Goal: Ask a question: Seek information or help from site administrators or community

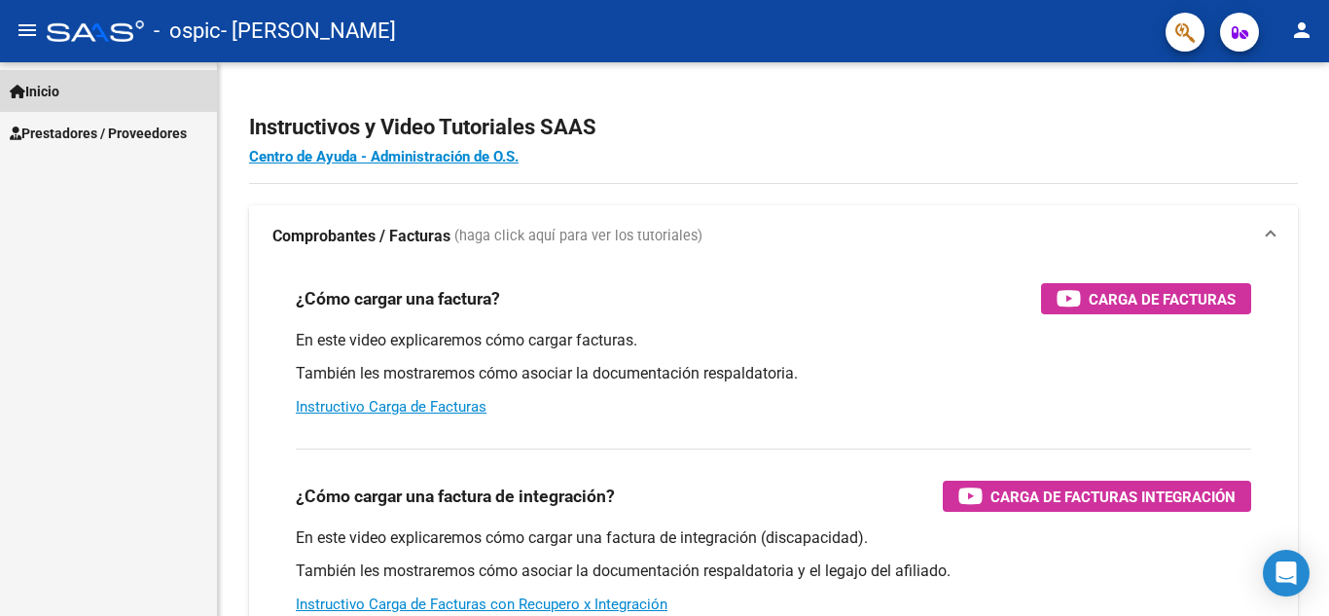
click at [70, 88] on link "Inicio" at bounding box center [108, 91] width 217 height 42
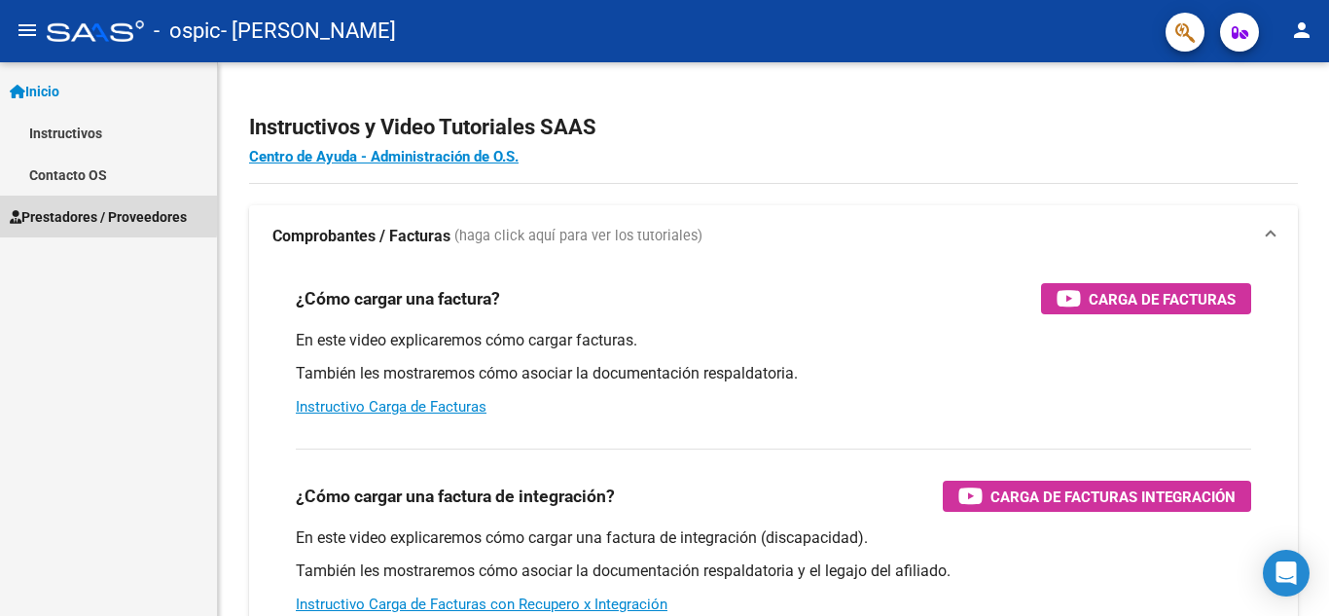
click at [83, 213] on span "Prestadores / Proveedores" at bounding box center [98, 216] width 177 height 21
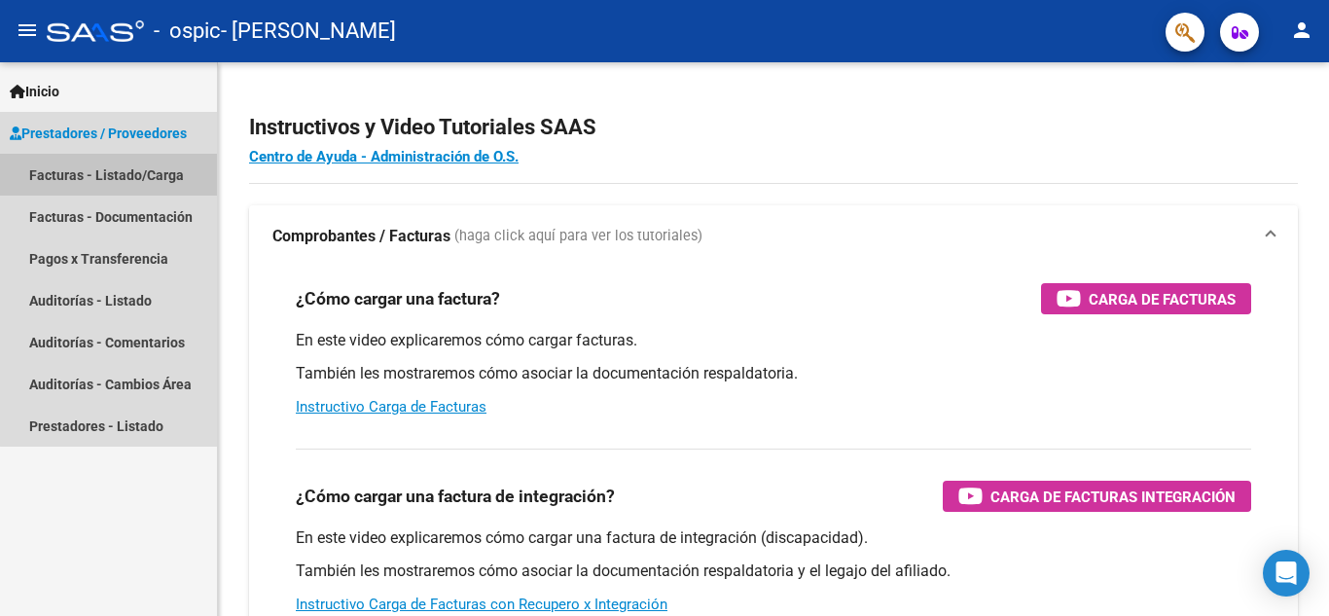
click at [153, 174] on link "Facturas - Listado/Carga" at bounding box center [108, 175] width 217 height 42
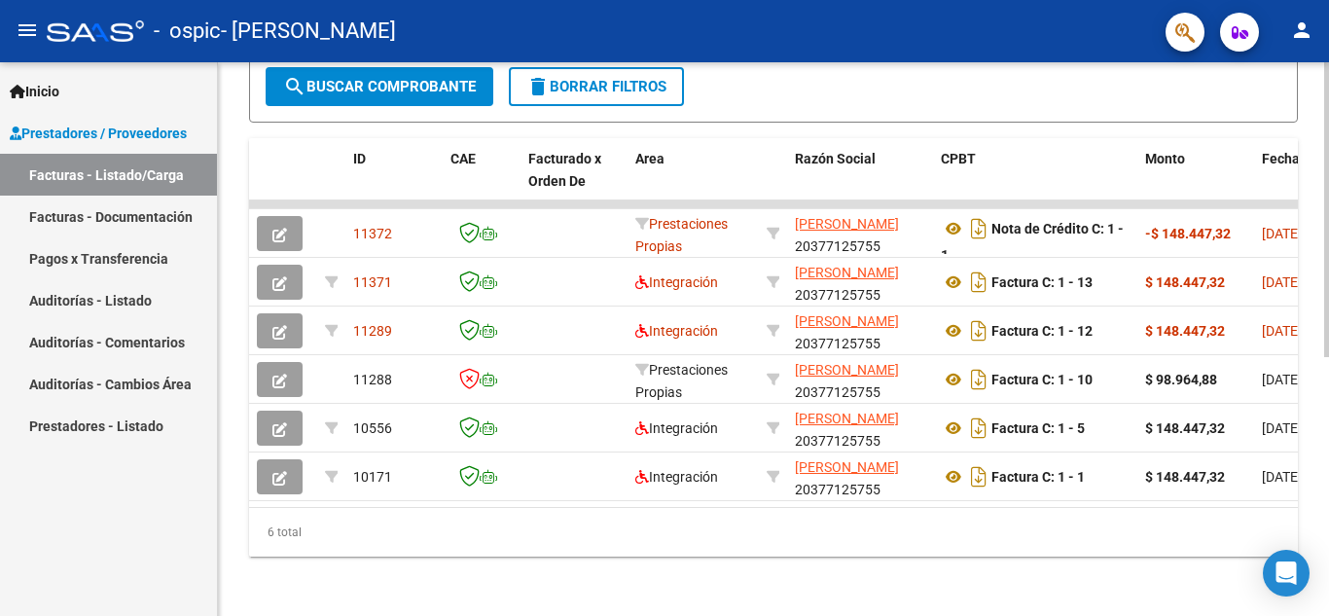
click at [1328, 407] on div at bounding box center [1326, 466] width 5 height 295
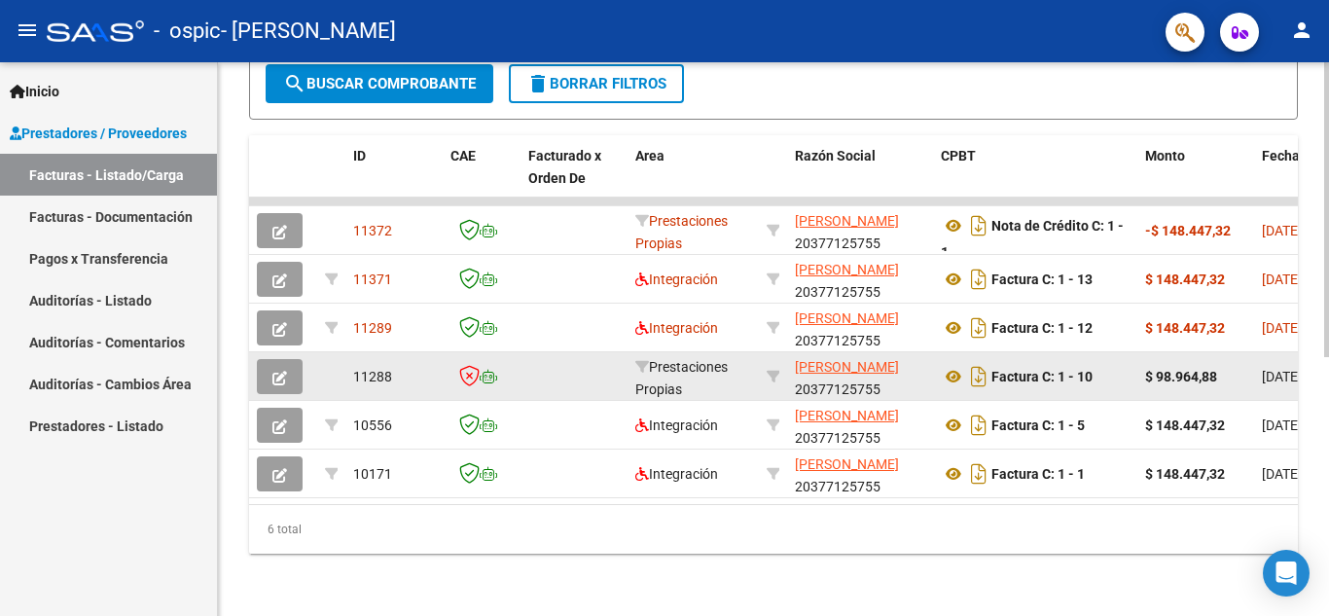
click at [273, 374] on icon "button" at bounding box center [279, 378] width 15 height 15
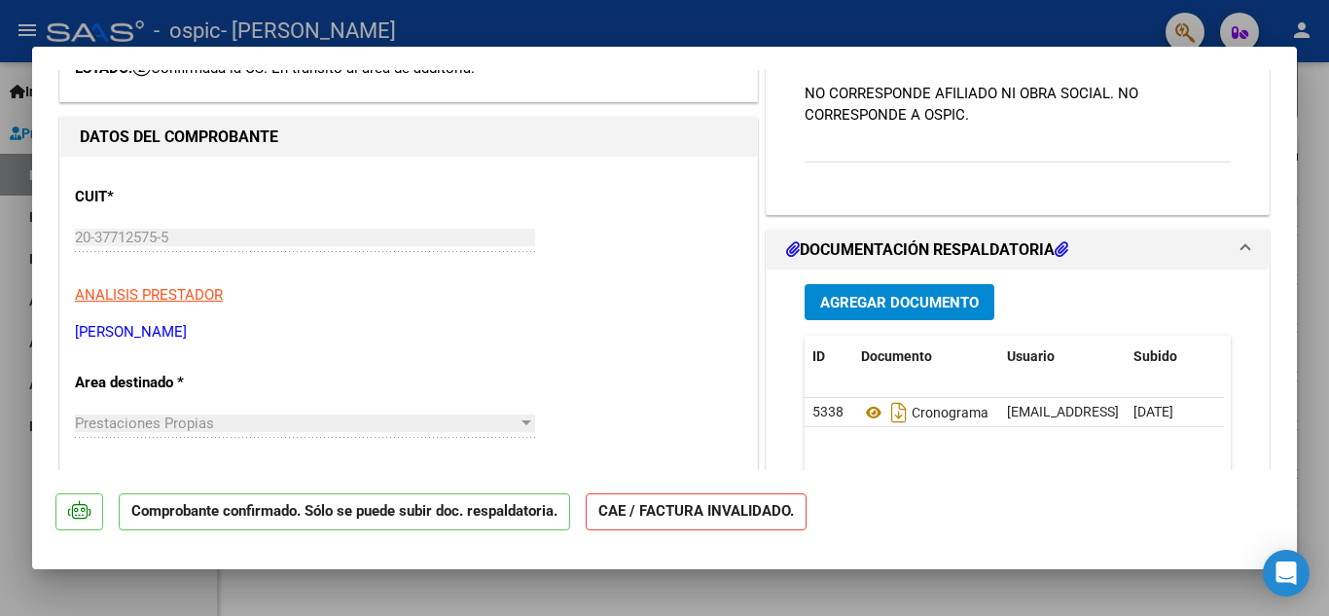
scroll to position [0, 0]
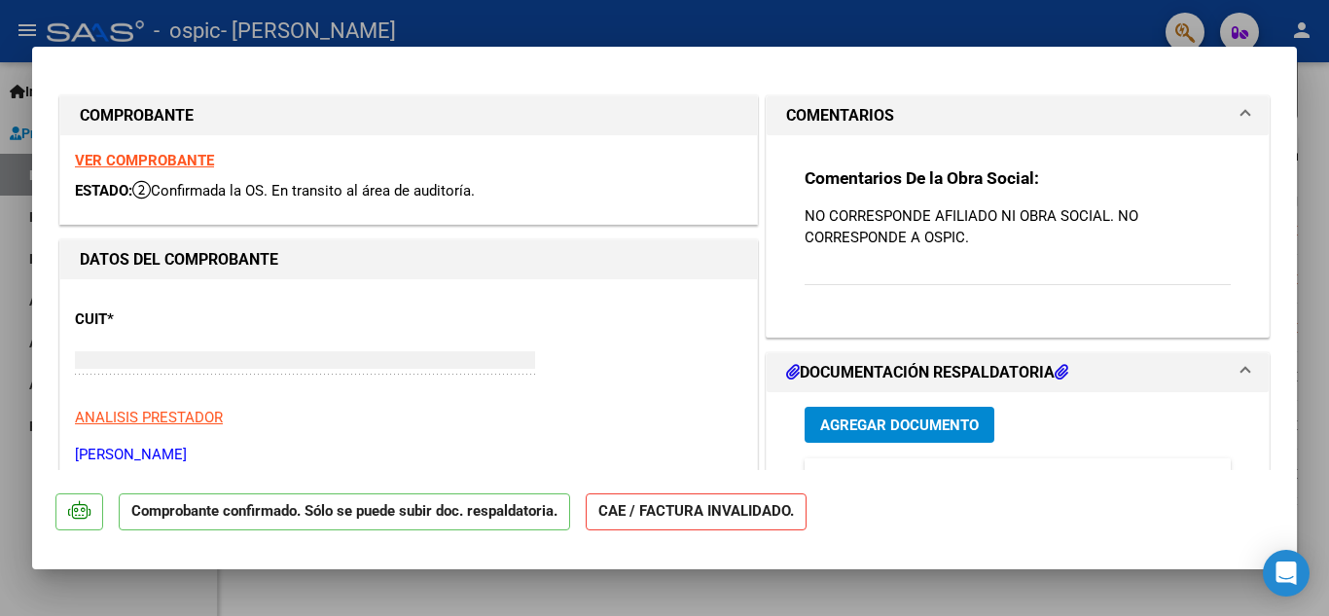
type input "$ 0,00"
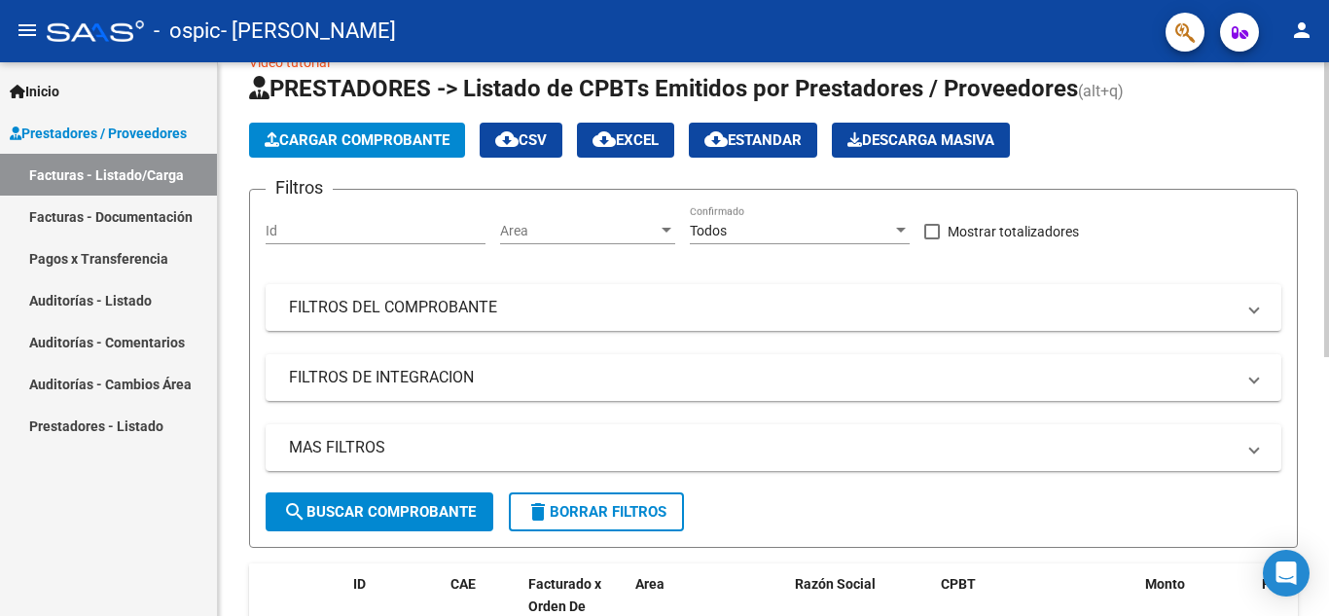
scroll to position [27, 0]
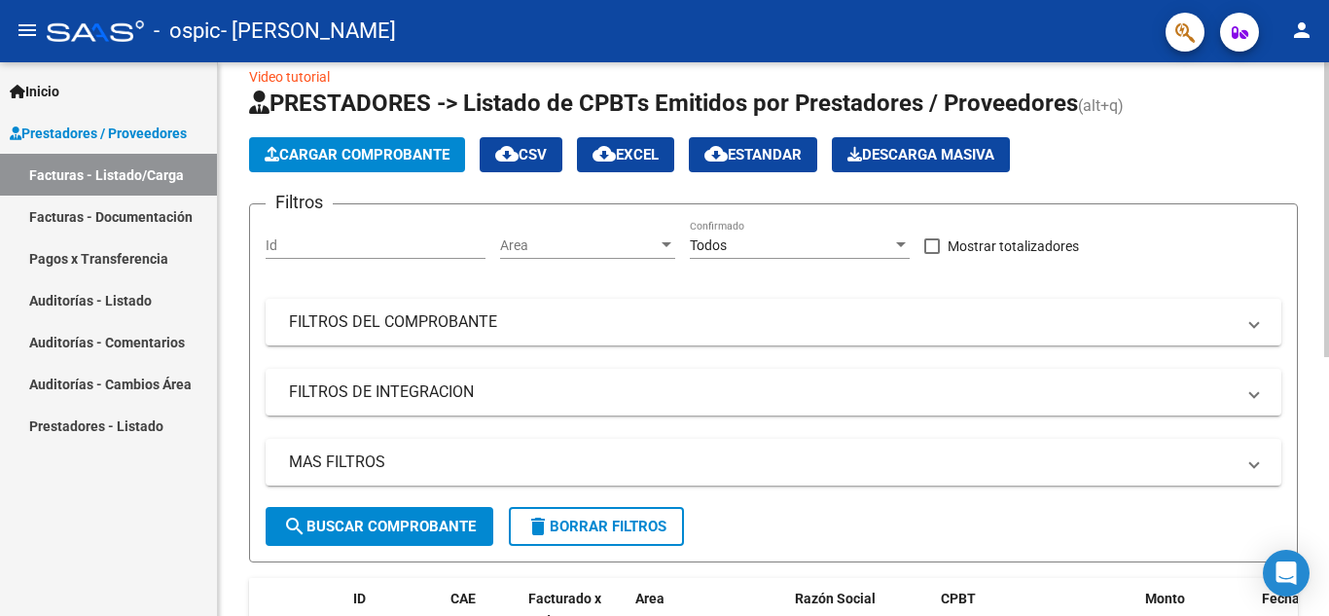
click at [1328, 128] on div at bounding box center [1326, 224] width 5 height 295
click at [326, 145] on button "Cargar Comprobante" at bounding box center [357, 154] width 216 height 35
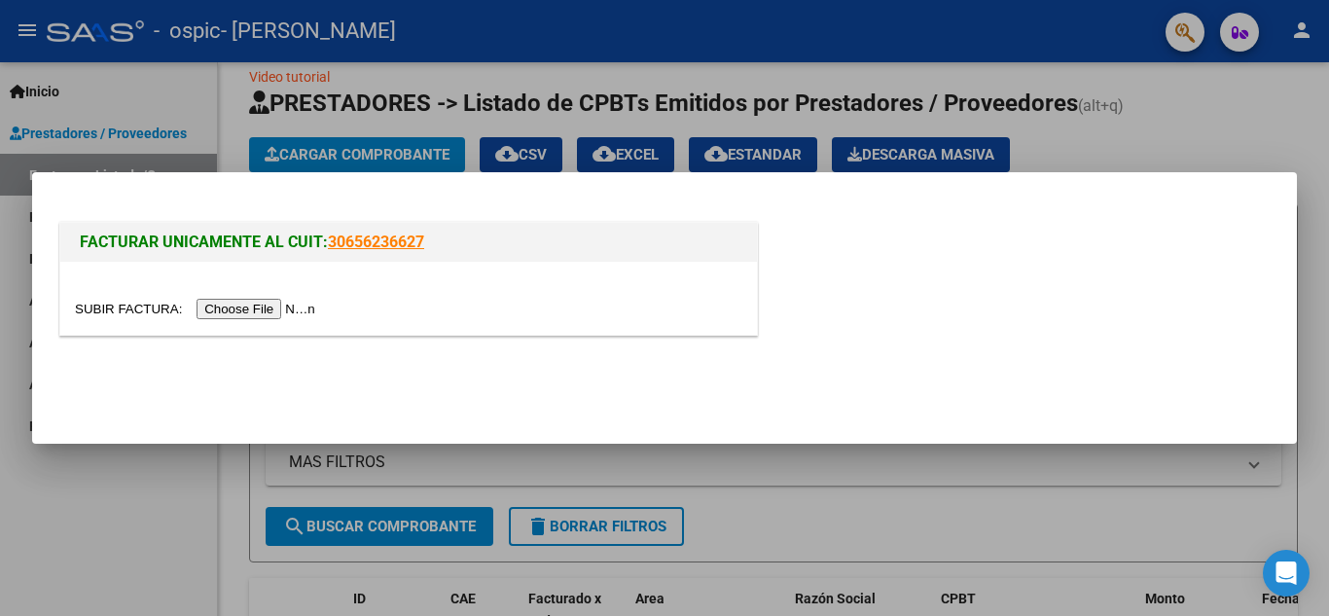
click at [361, 231] on h1 "FACTURAR UNICAMENTE AL CUIT: 30656236627" at bounding box center [409, 242] width 658 height 23
click at [361, 238] on link "30656236627" at bounding box center [376, 242] width 96 height 18
click at [783, 327] on div "FACTURAR UNICAMENTE AL CUIT: 30656236627" at bounding box center [664, 282] width 1218 height 128
click at [990, 442] on mat-dialog-container "FACTURAR UNICAMENTE AL CUIT: 30656236627" at bounding box center [664, 308] width 1265 height 272
click at [156, 502] on div at bounding box center [664, 308] width 1329 height 616
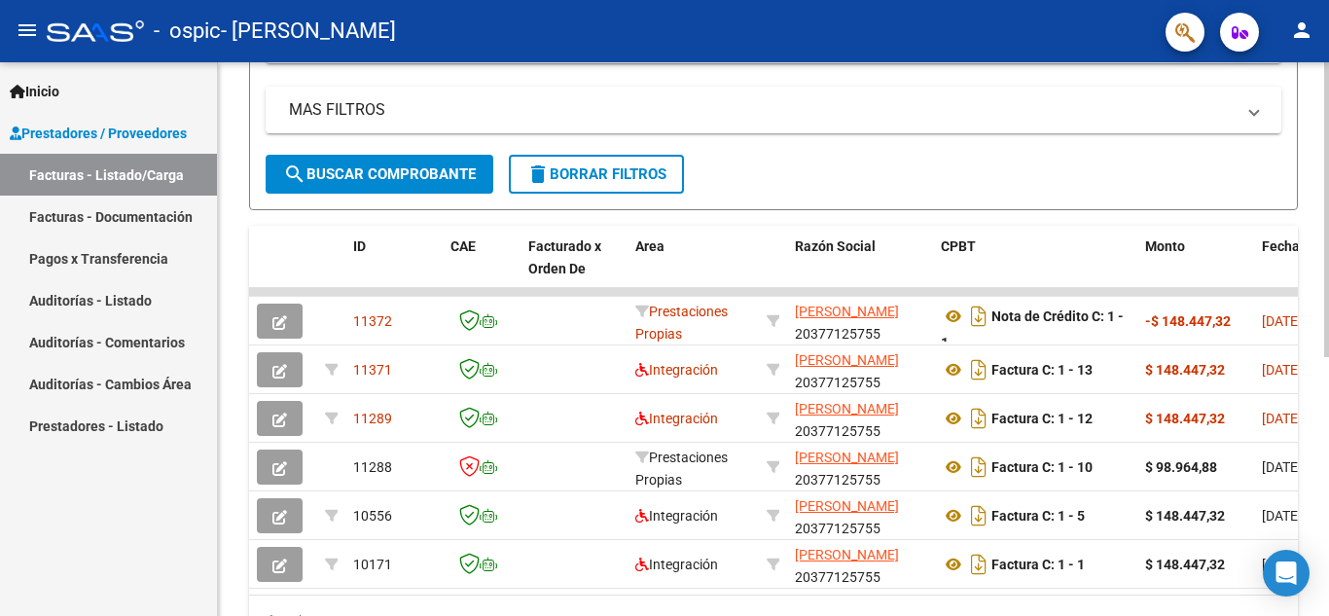
scroll to position [486, 0]
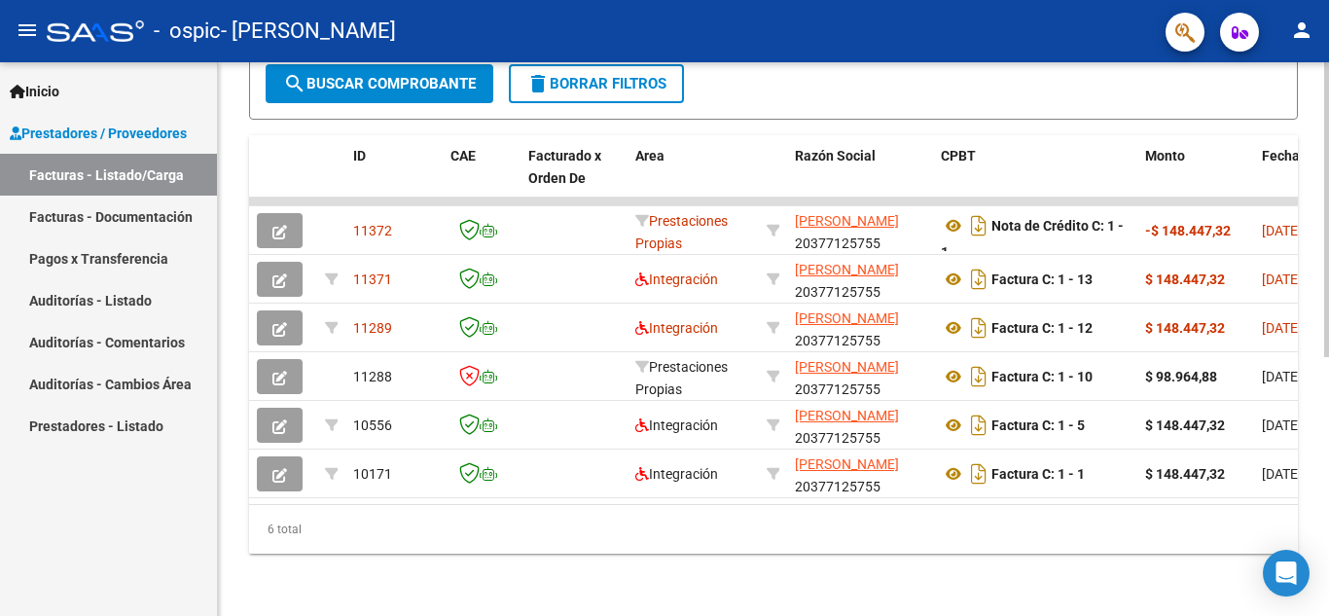
click at [1309, 442] on div "Video tutorial PRESTADORES -> Listado de CPBTs Emitidos por Prestadores / Prove…" at bounding box center [776, 104] width 1116 height 1024
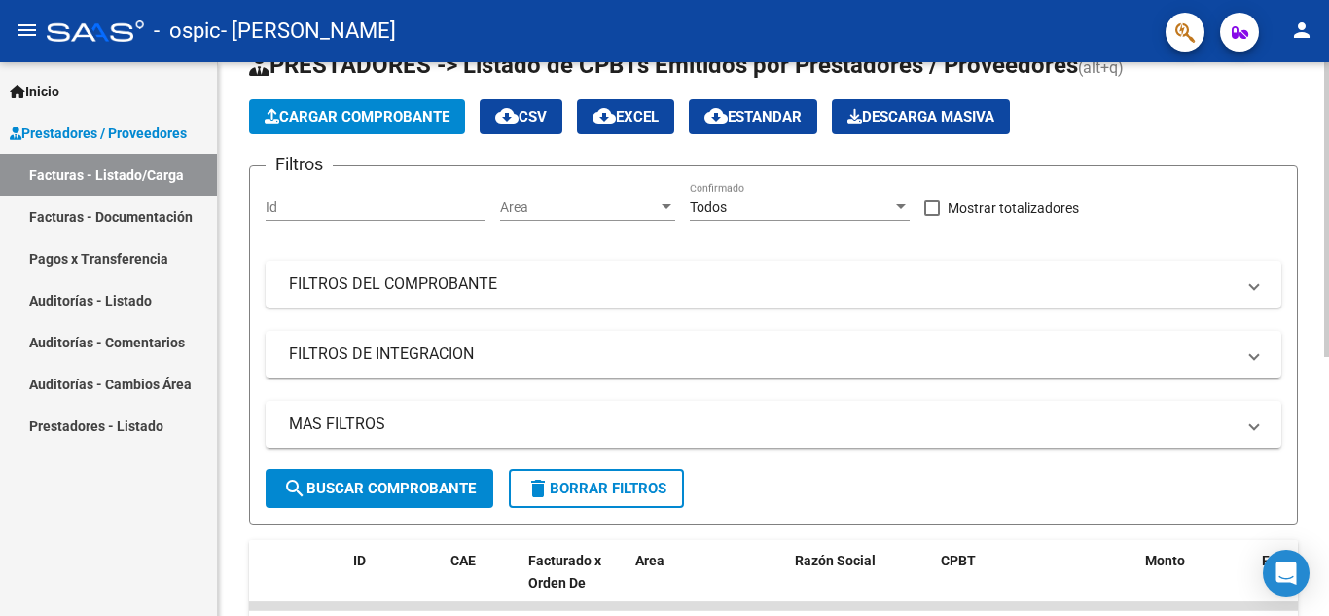
scroll to position [73, 0]
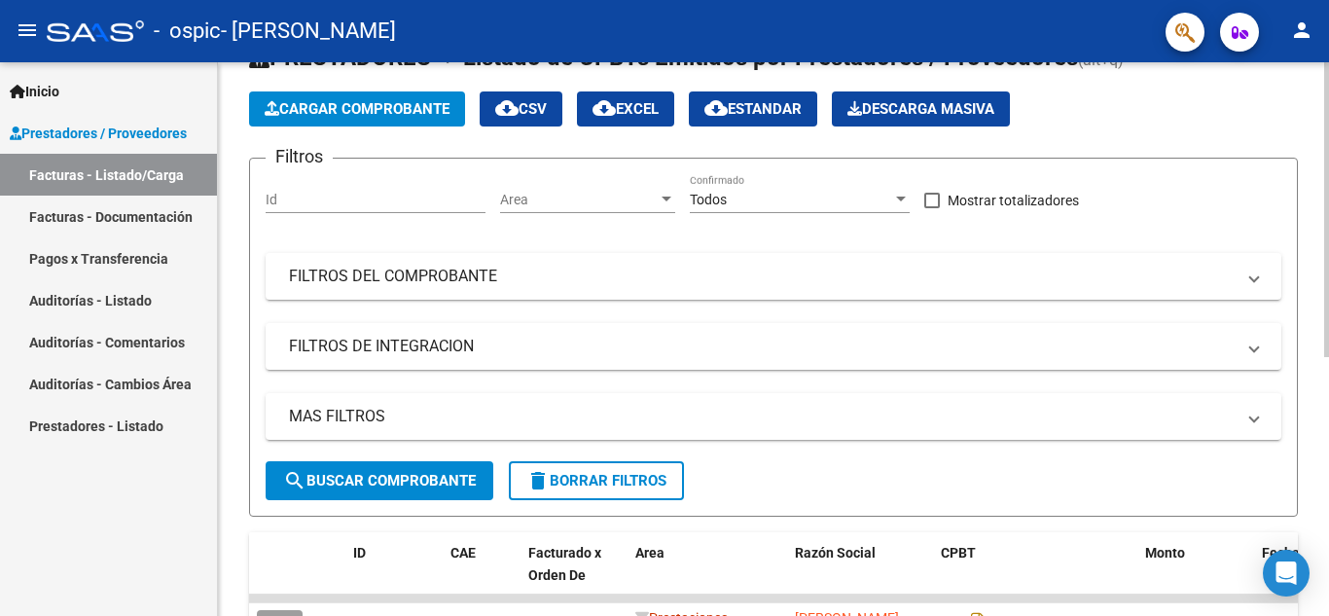
click at [1309, 145] on div "Video tutorial PRESTADORES -> Listado de CPBTs Emitidos por Prestadores / Prove…" at bounding box center [776, 501] width 1116 height 1024
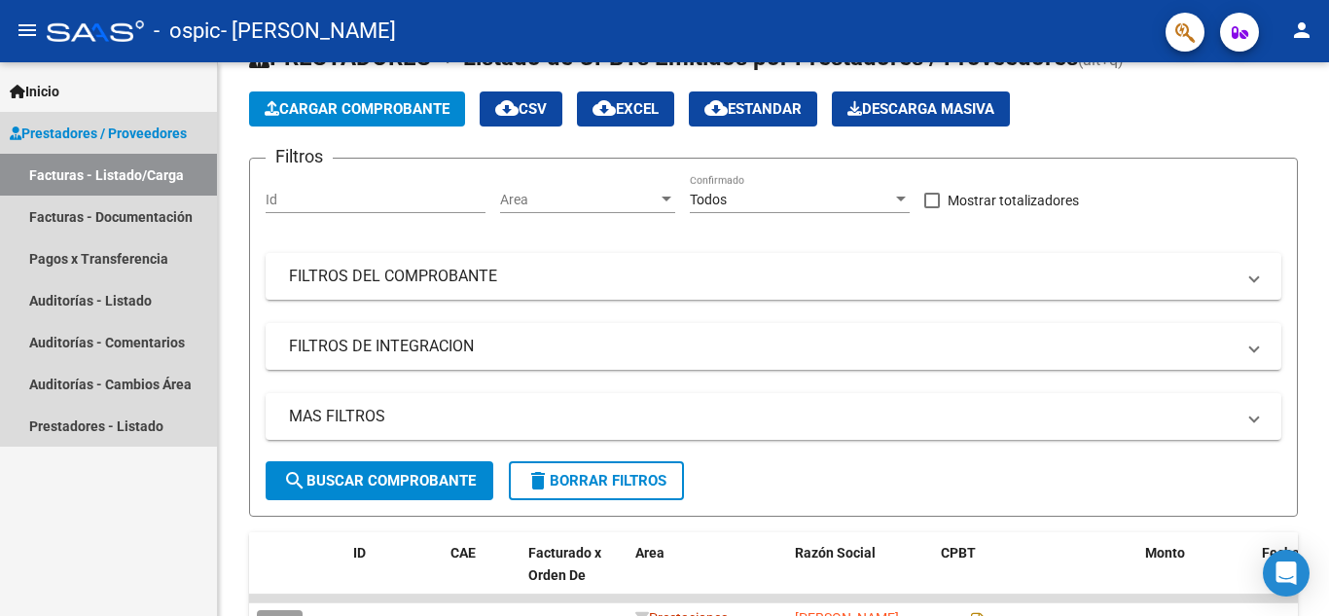
click at [66, 125] on span "Prestadores / Proveedores" at bounding box center [98, 133] width 177 height 21
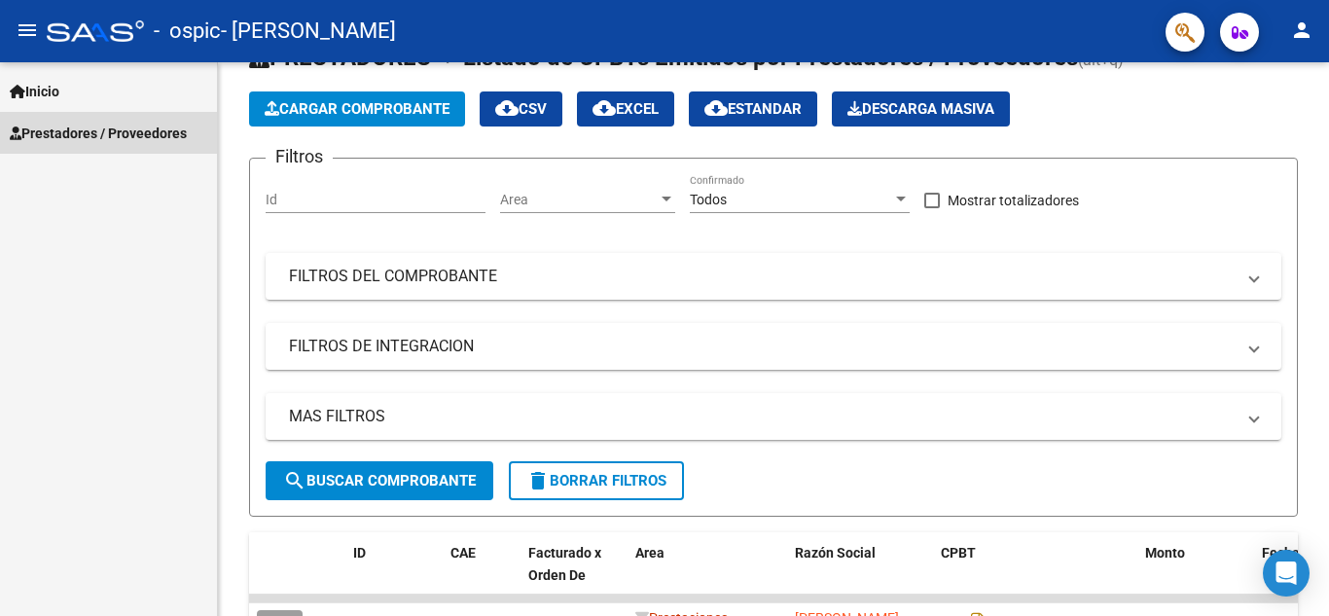
click at [66, 125] on span "Prestadores / Proveedores" at bounding box center [98, 133] width 177 height 21
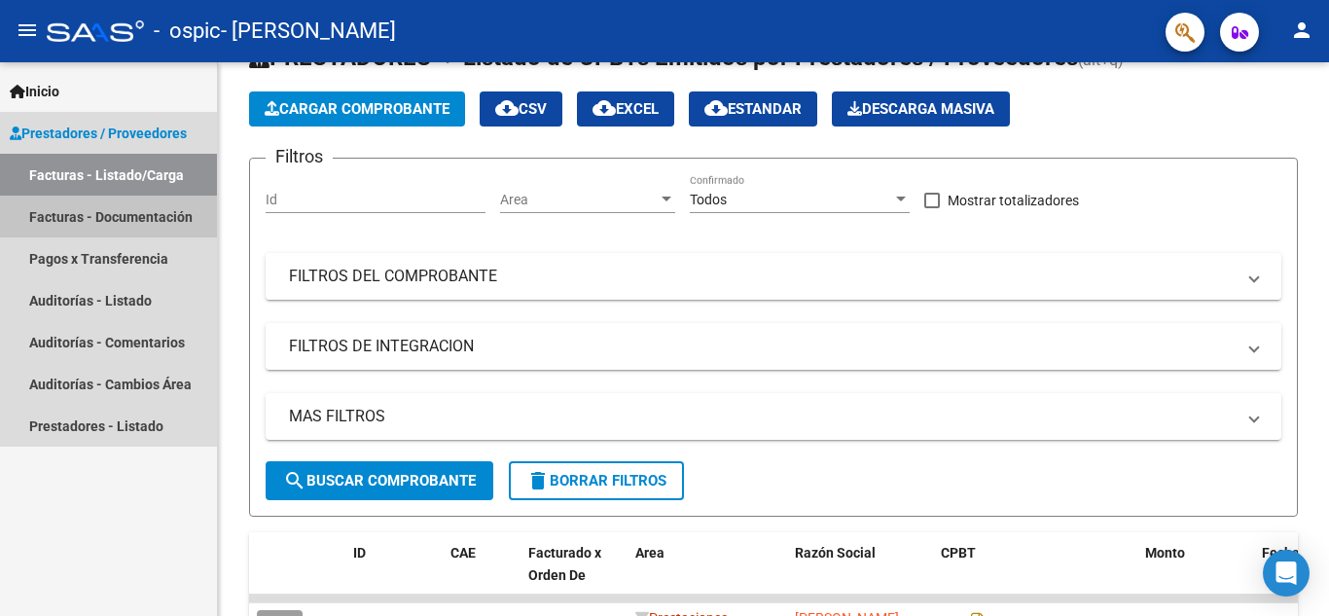
click at [94, 218] on link "Facturas - Documentación" at bounding box center [108, 217] width 217 height 42
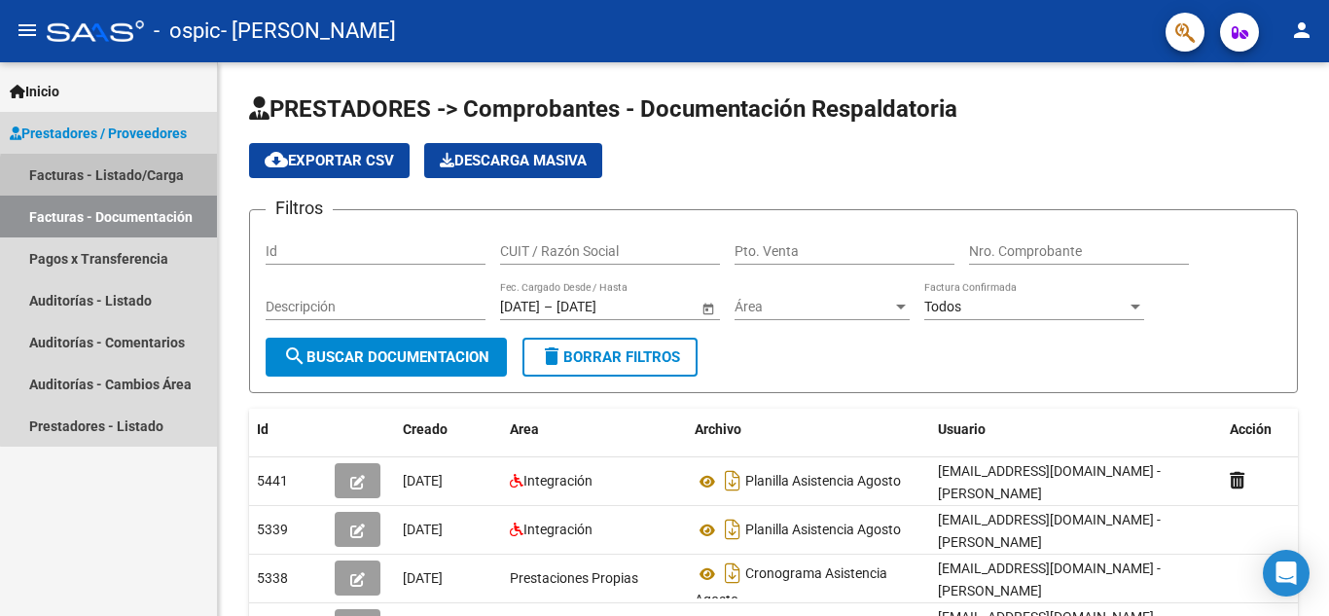
click at [133, 179] on link "Facturas - Listado/Carga" at bounding box center [108, 175] width 217 height 42
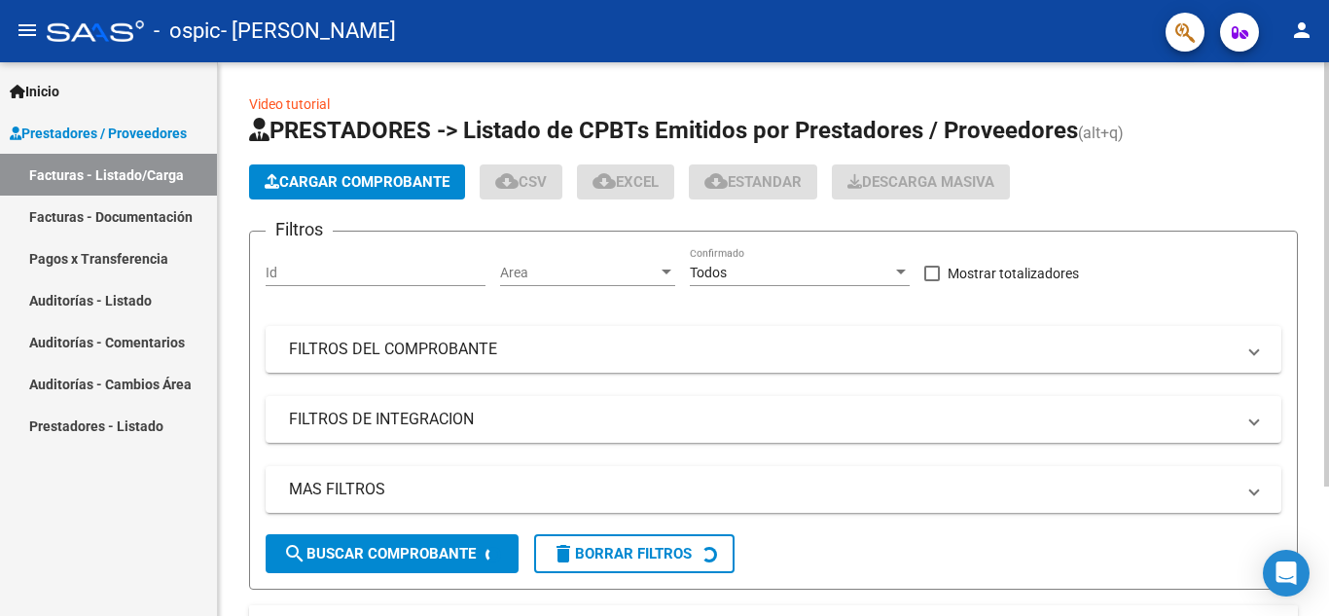
scroll to position [168, 0]
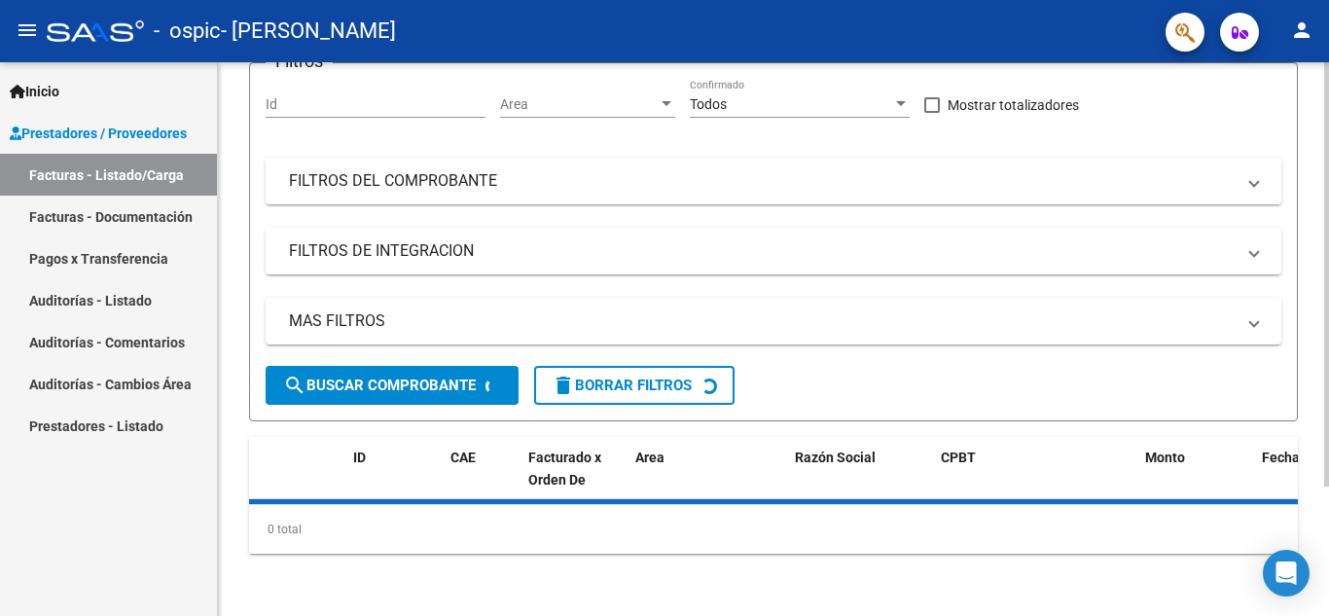
click at [1328, 416] on div at bounding box center [1326, 404] width 5 height 424
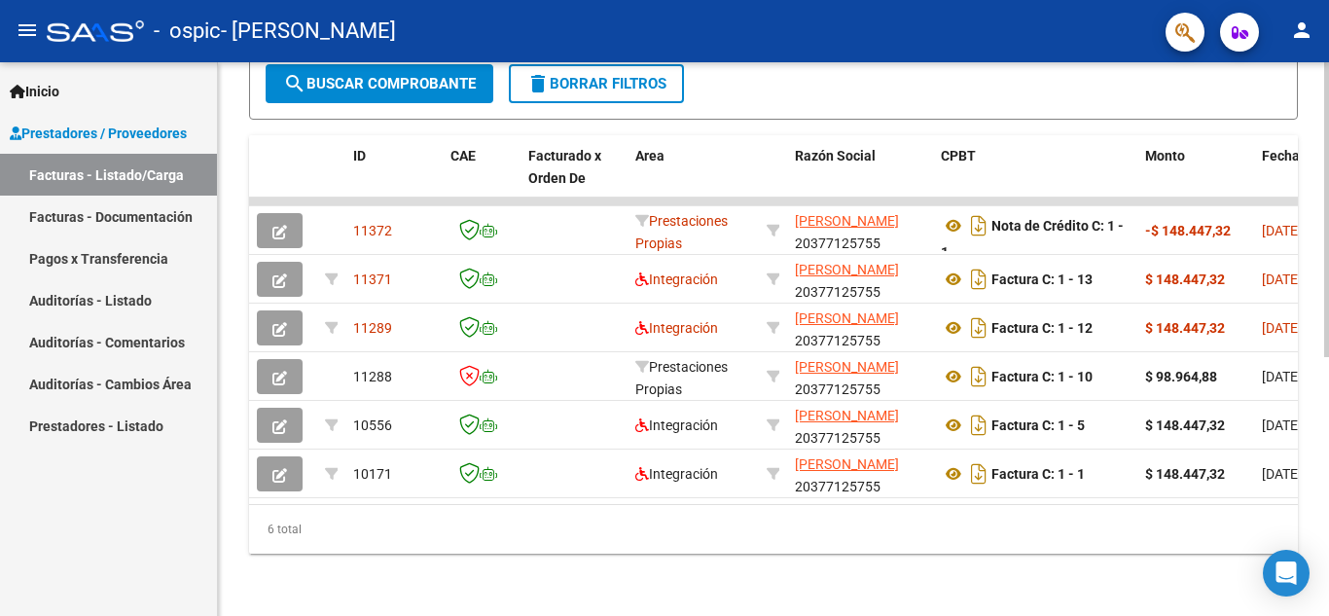
scroll to position [486, 0]
click at [1327, 380] on div at bounding box center [1326, 468] width 5 height 295
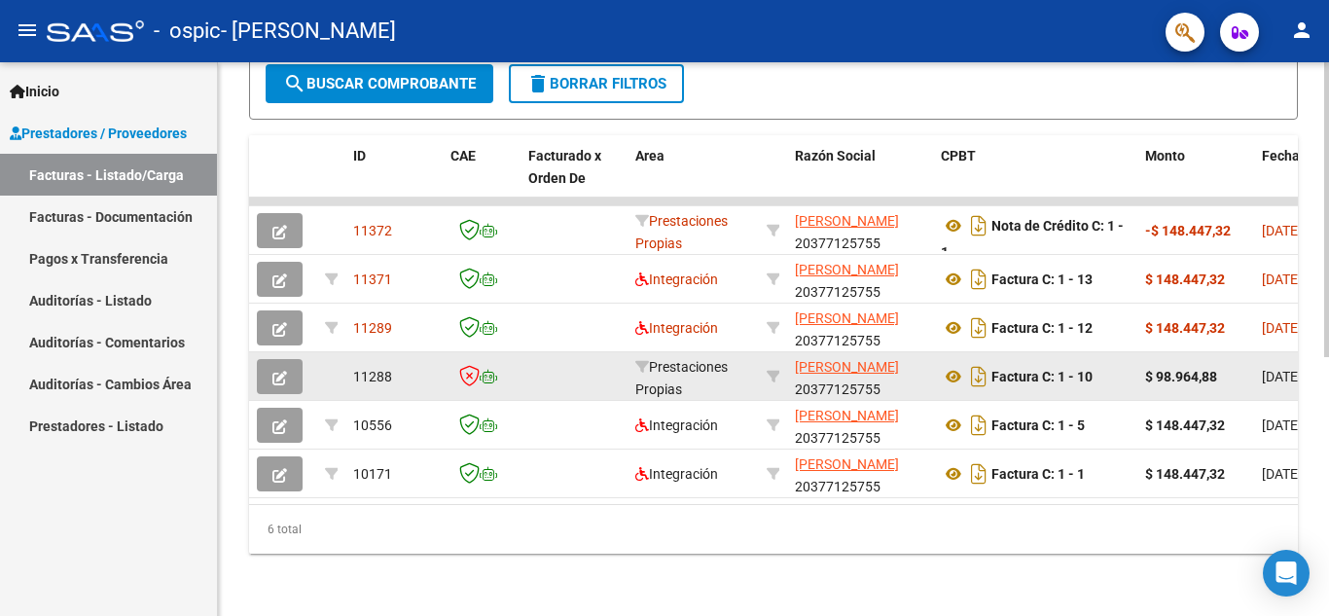
click at [429, 366] on div "11288" at bounding box center [394, 377] width 82 height 22
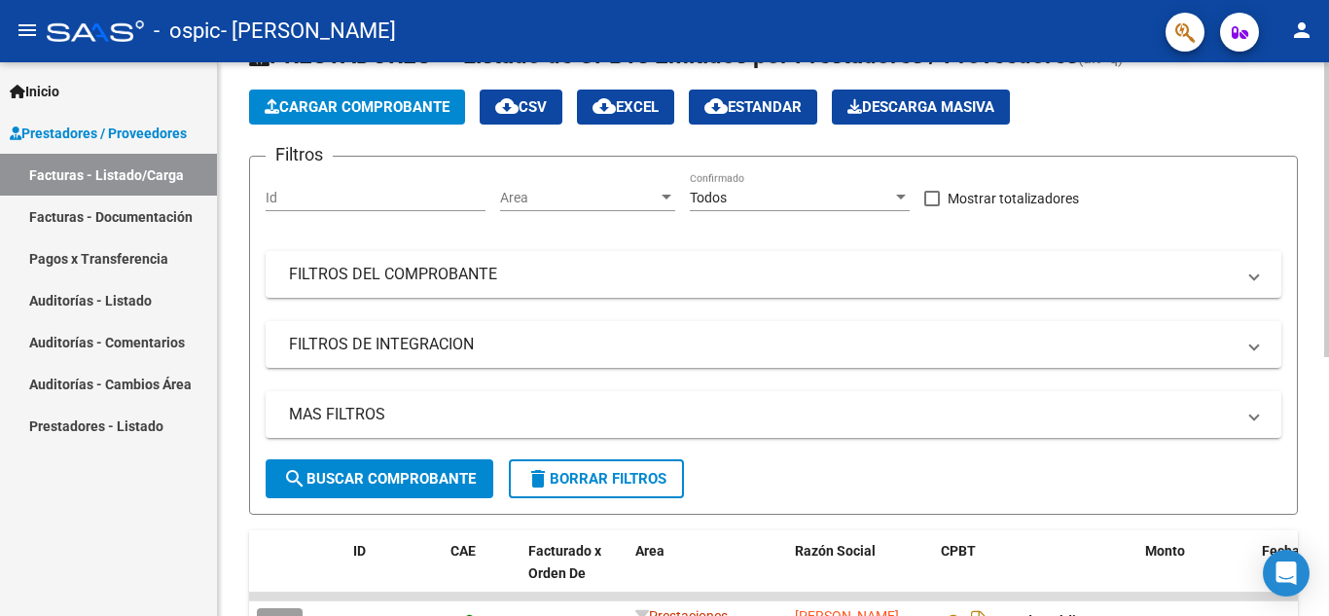
scroll to position [60, 0]
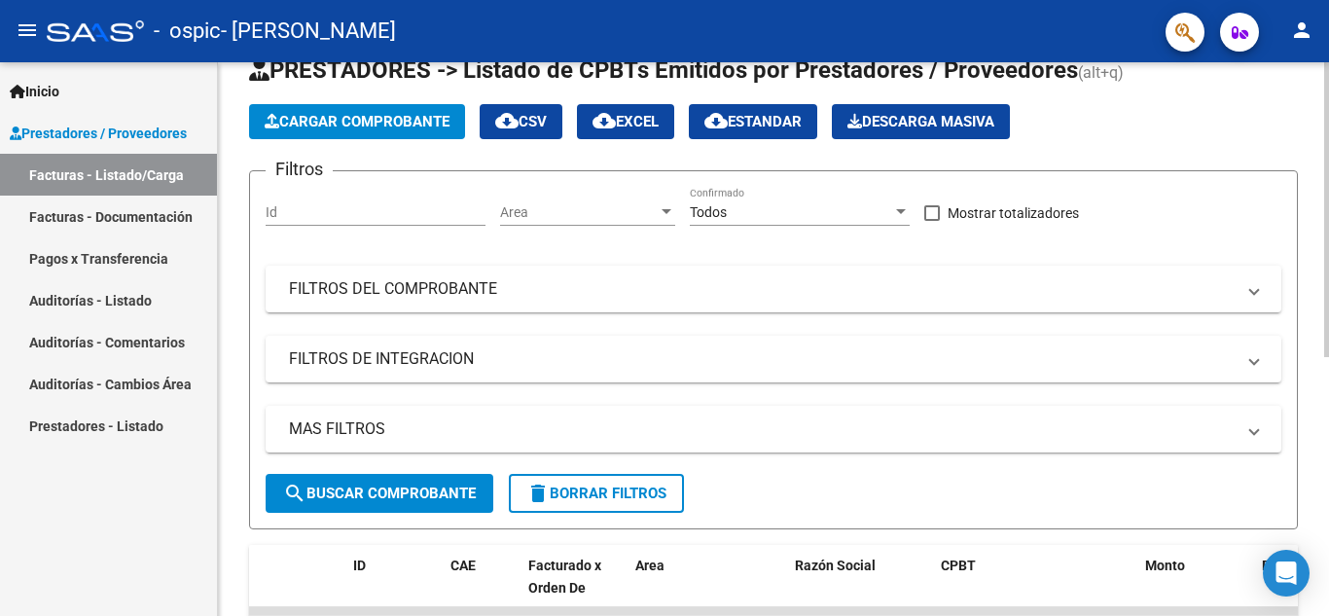
click at [1328, 159] on div at bounding box center [1326, 242] width 5 height 295
click at [106, 126] on span "Prestadores / Proveedores" at bounding box center [98, 133] width 177 height 21
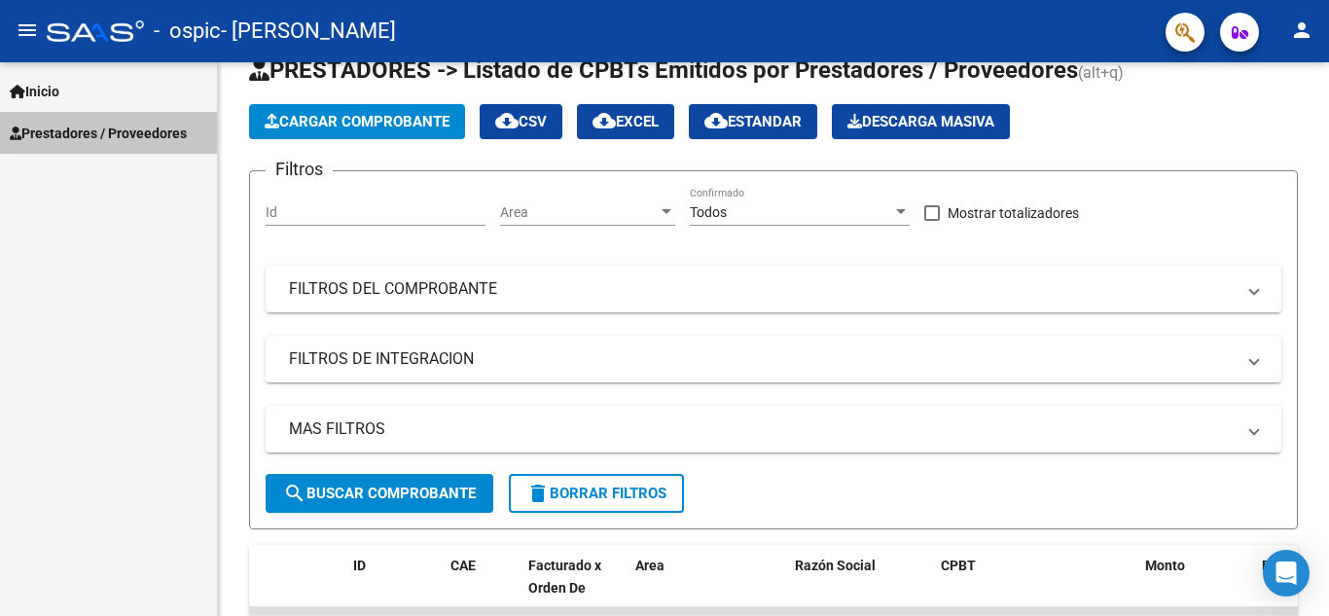
click at [106, 126] on span "Prestadores / Proveedores" at bounding box center [98, 133] width 177 height 21
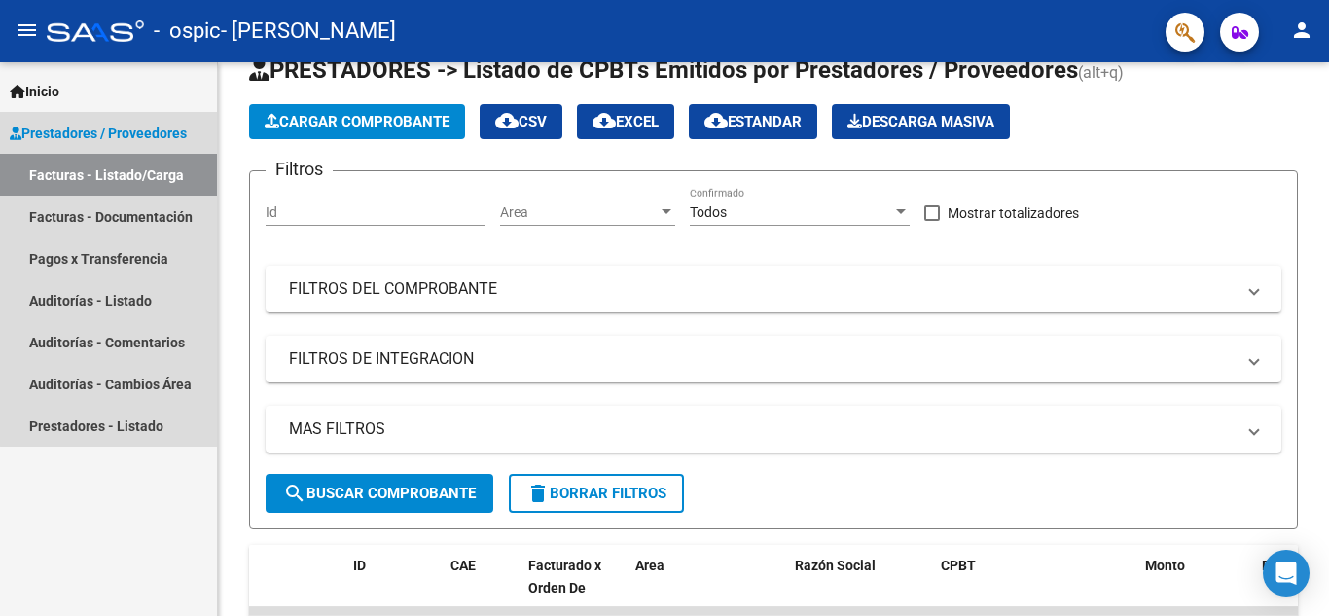
click at [146, 169] on link "Facturas - Listado/Carga" at bounding box center [108, 175] width 217 height 42
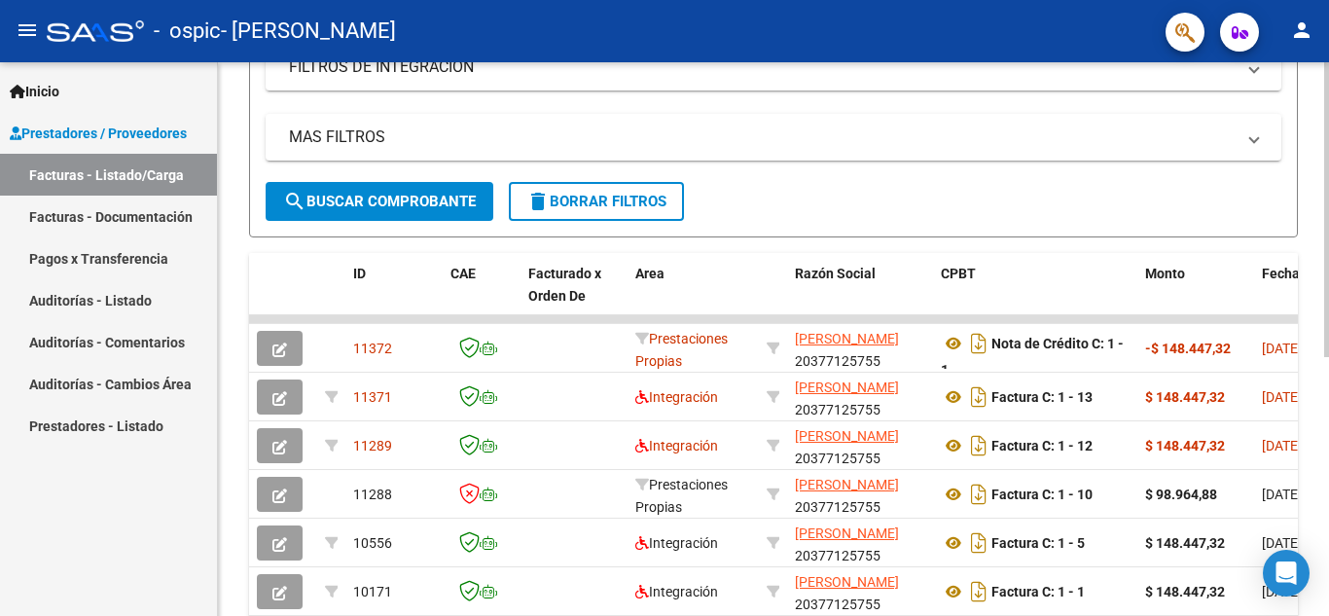
scroll to position [0, 0]
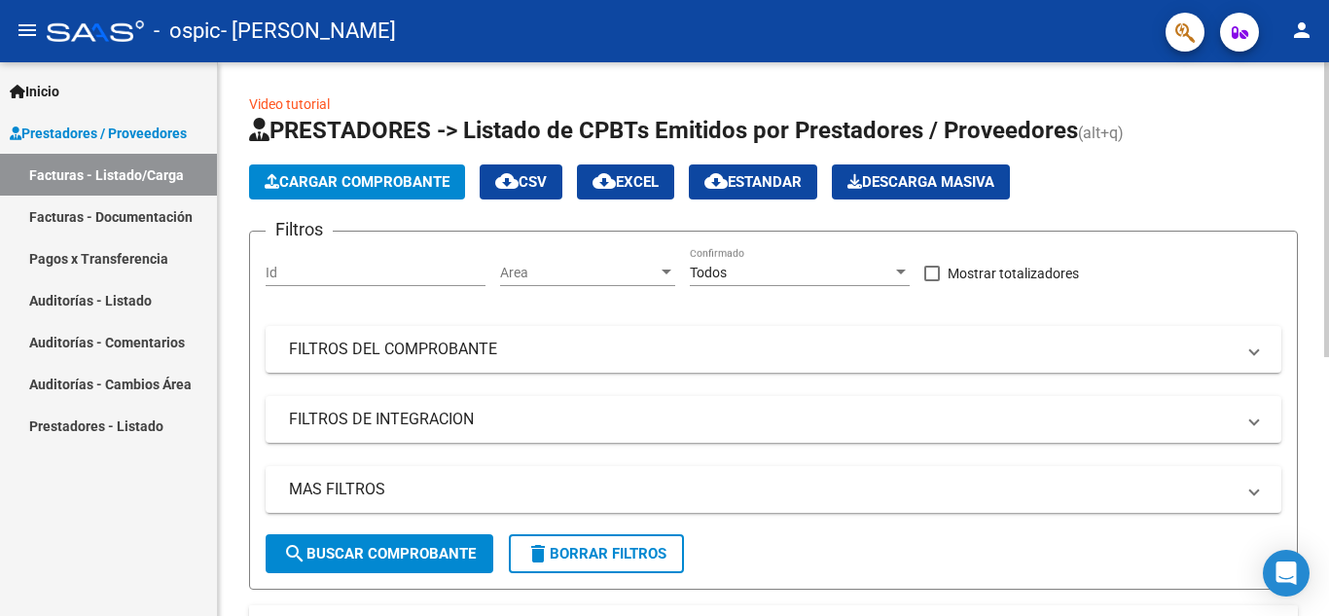
click at [1328, 64] on div at bounding box center [1326, 209] width 5 height 295
click at [156, 219] on link "Facturas - Documentación" at bounding box center [108, 217] width 217 height 42
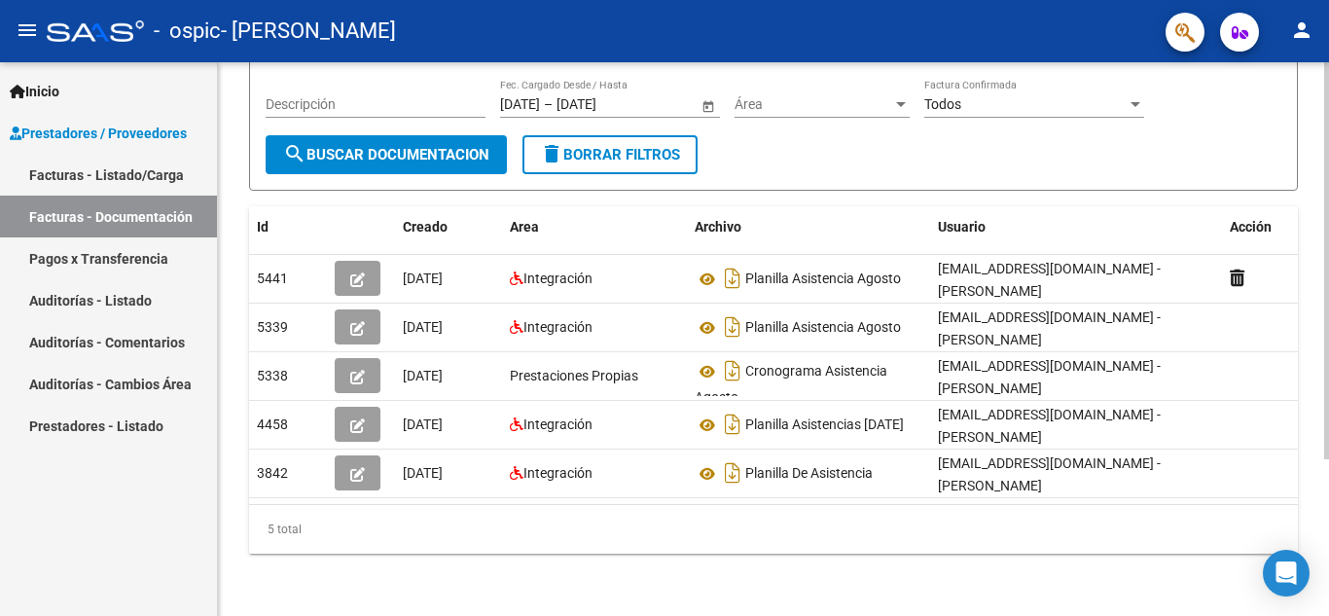
scroll to position [217, 0]
click at [1328, 357] on div at bounding box center [1326, 417] width 5 height 397
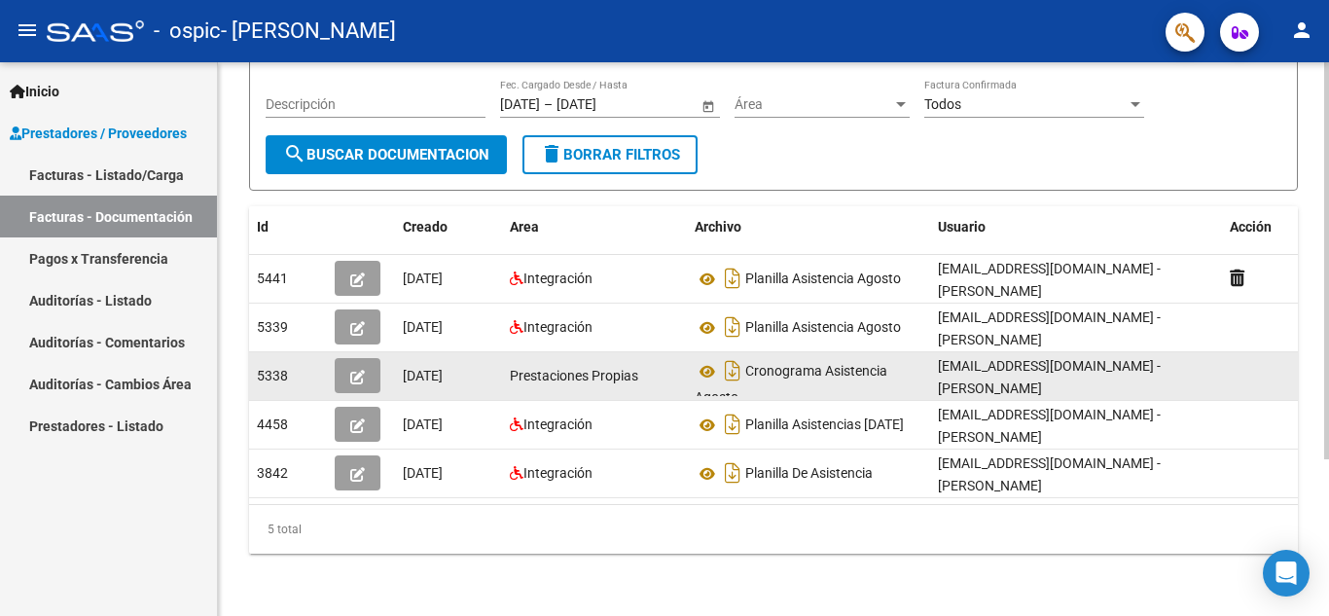
click at [365, 358] on button "button" at bounding box center [358, 375] width 46 height 35
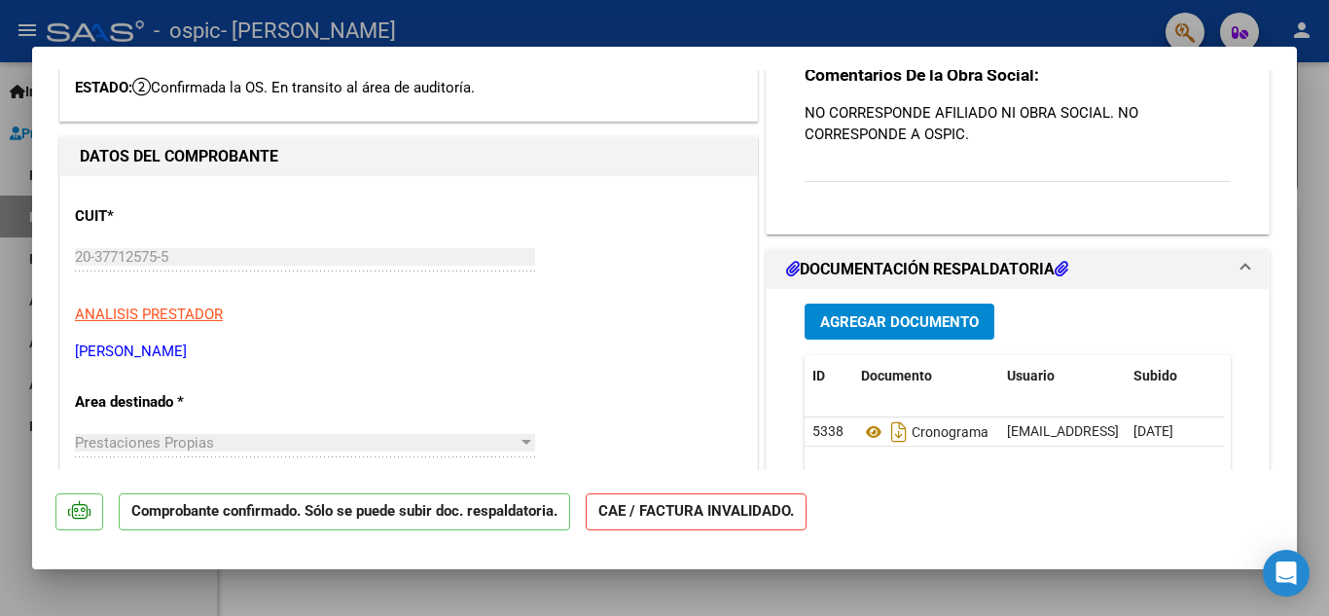
scroll to position [127, 0]
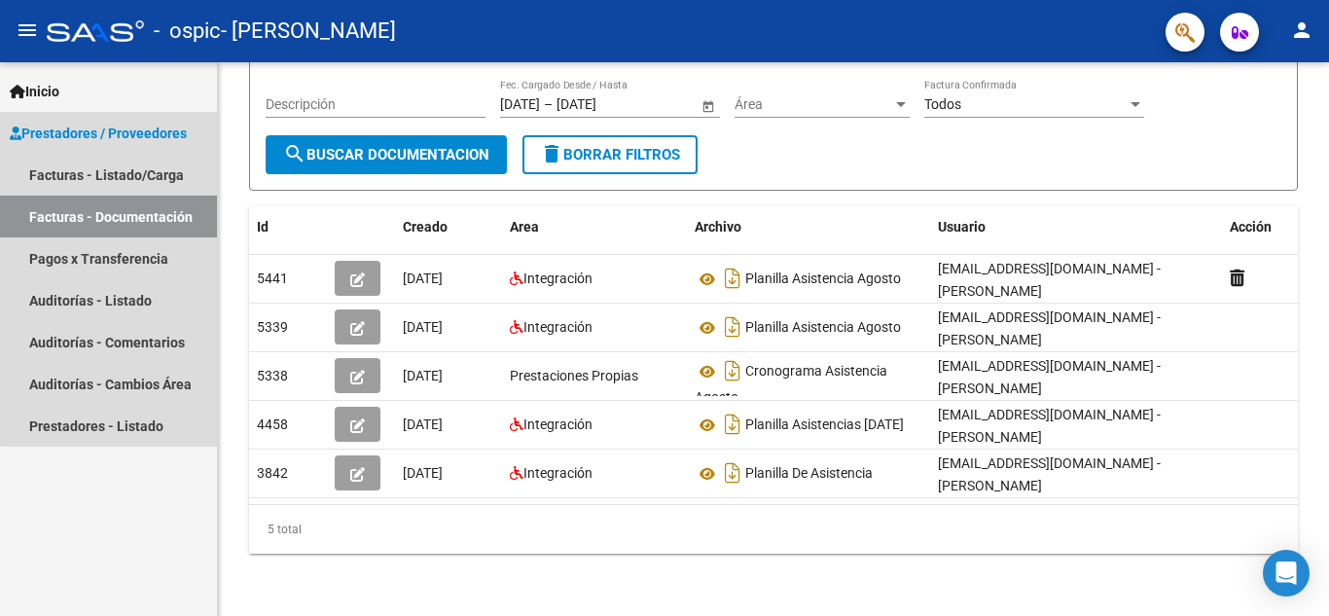
click at [141, 126] on span "Prestadores / Proveedores" at bounding box center [98, 133] width 177 height 21
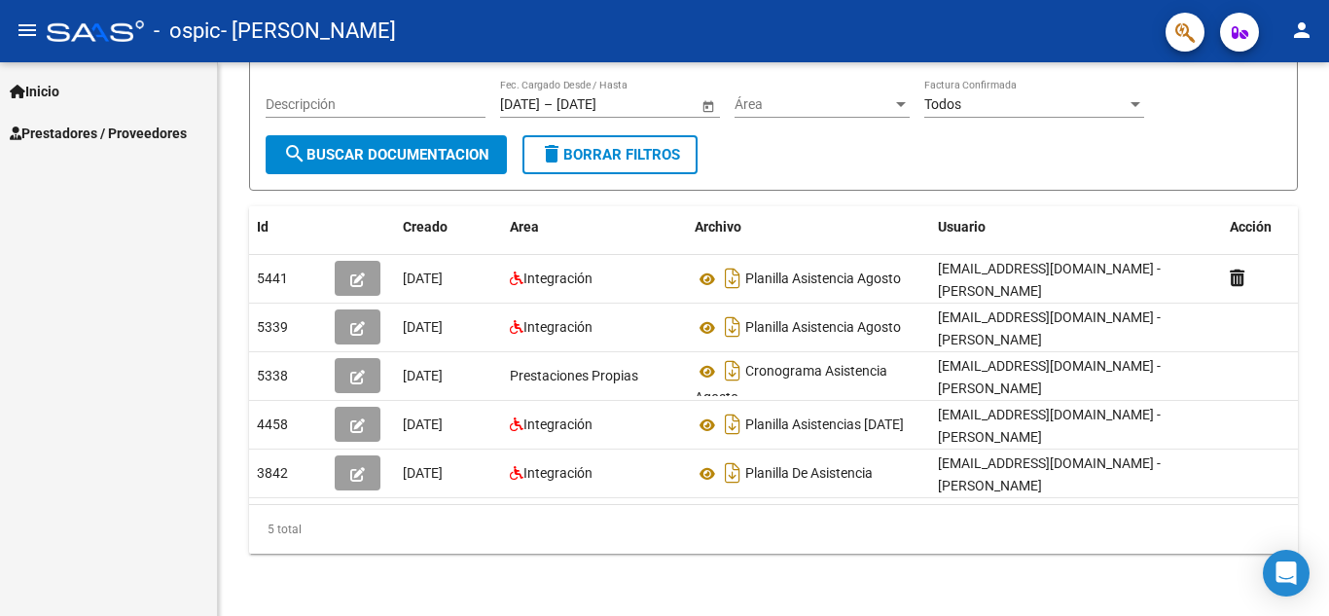
click at [58, 82] on span "Inicio" at bounding box center [35, 91] width 50 height 21
click at [83, 182] on link "Contacto OS" at bounding box center [108, 175] width 217 height 42
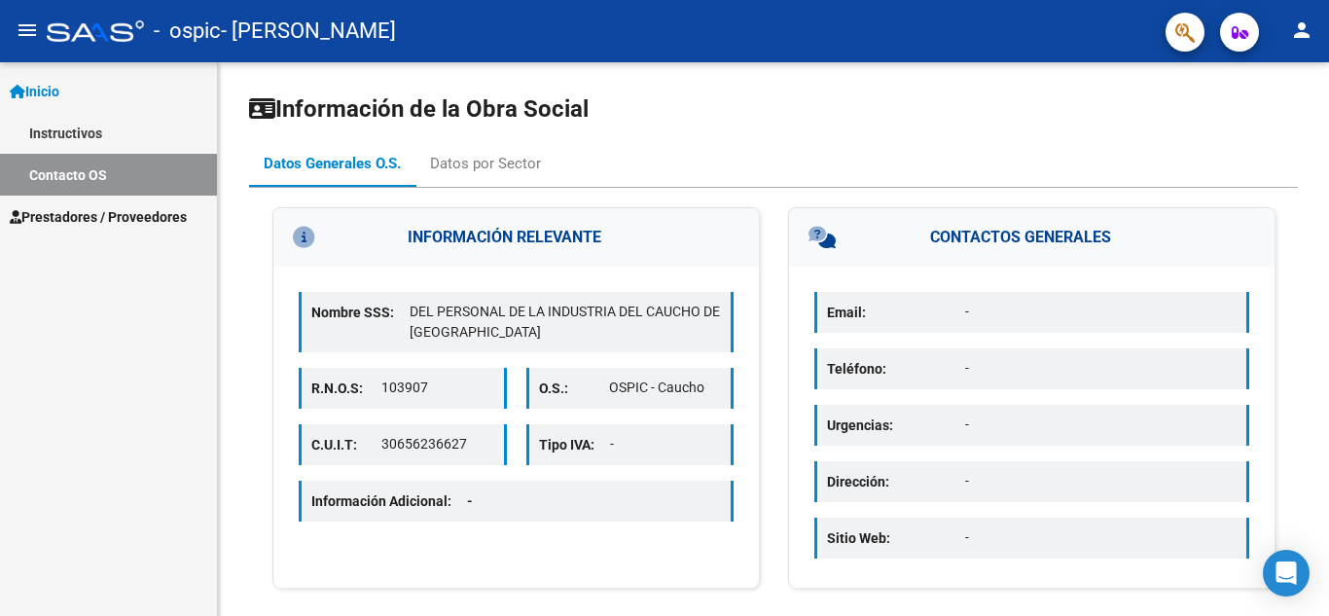
click at [46, 231] on link "Prestadores / Proveedores" at bounding box center [108, 217] width 217 height 42
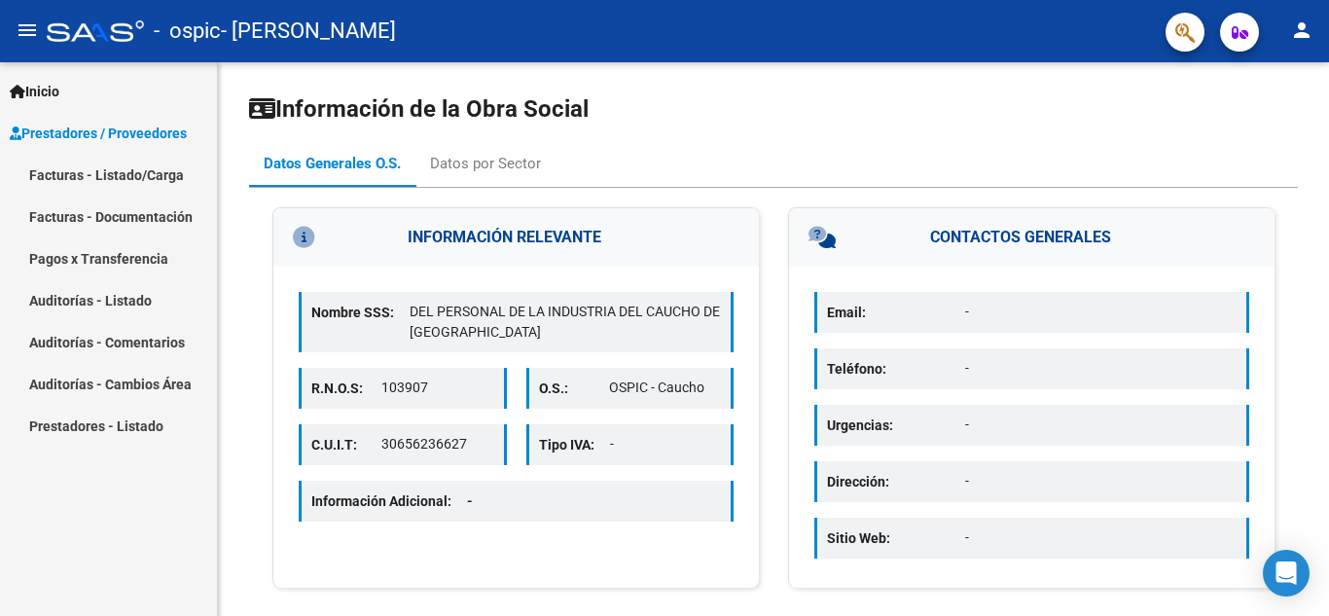
click at [112, 173] on link "Facturas - Listado/Carga" at bounding box center [108, 175] width 217 height 42
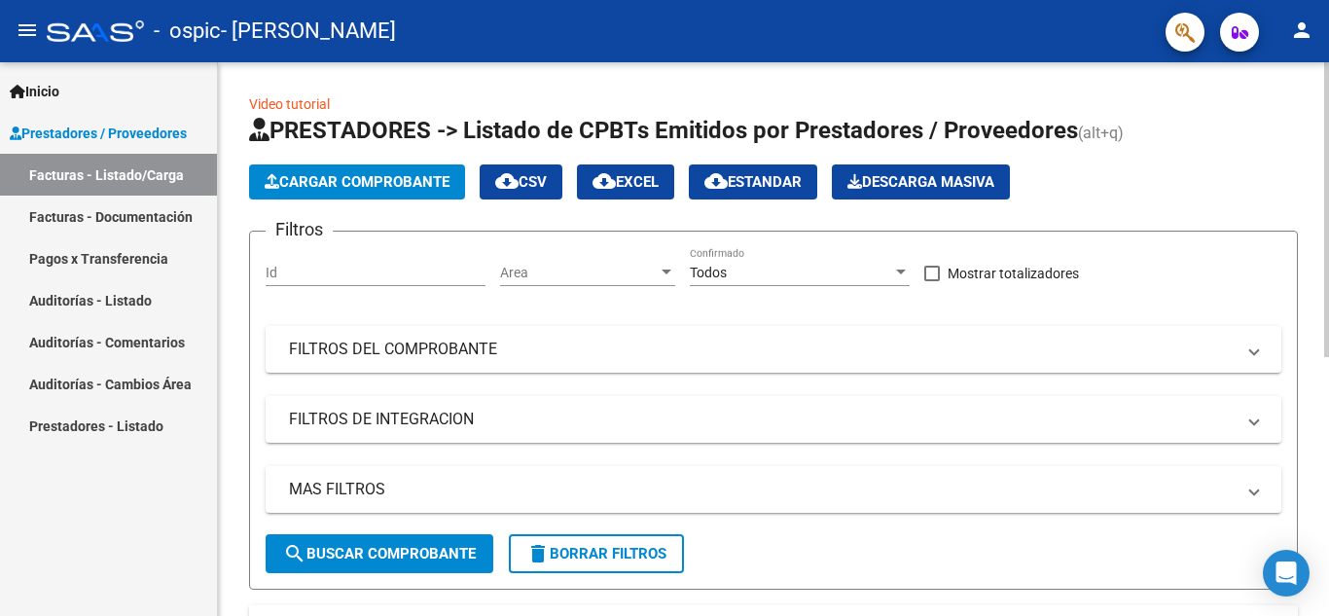
click at [1328, 180] on div at bounding box center [1326, 209] width 5 height 295
click at [306, 173] on span "Cargar Comprobante" at bounding box center [357, 182] width 185 height 18
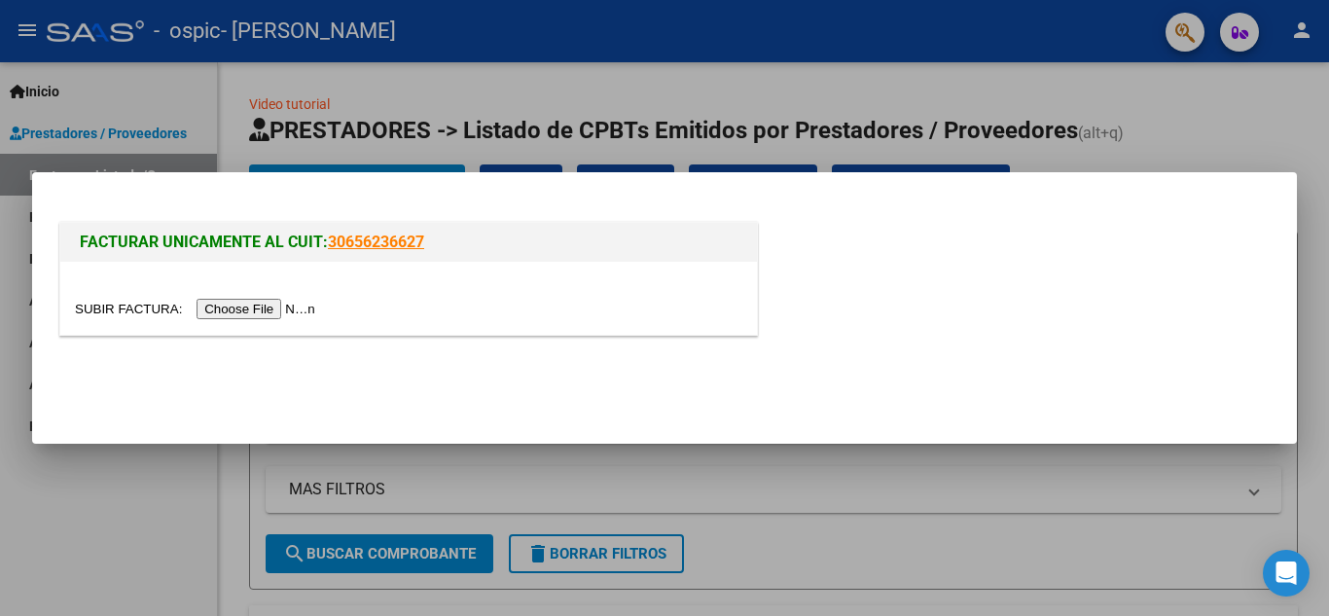
drag, startPoint x: 80, startPoint y: 241, endPoint x: 487, endPoint y: 240, distance: 406.8
click at [487, 240] on h1 "FACTURAR UNICAMENTE AL CUIT: 30656236627" at bounding box center [409, 242] width 658 height 23
copy h1 "FACTURAR UNICAMENTE AL CUIT: 30656236627"
click at [778, 440] on mat-dialog-container "FACTURAR UNICAMENTE AL CUIT: 30656236627" at bounding box center [664, 308] width 1265 height 272
click at [1126, 444] on div at bounding box center [664, 308] width 1329 height 616
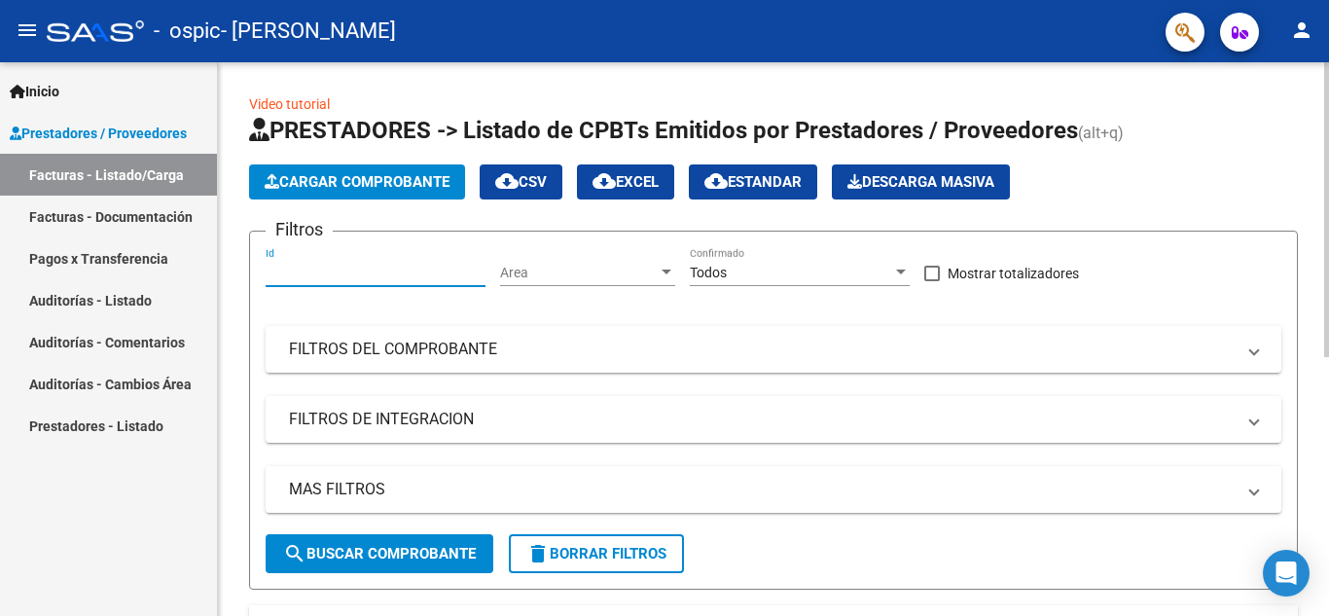
click at [346, 275] on input "Id" at bounding box center [376, 273] width 220 height 17
click at [365, 360] on mat-panel-title "FILTROS DEL COMPROBANTE" at bounding box center [762, 349] width 946 height 21
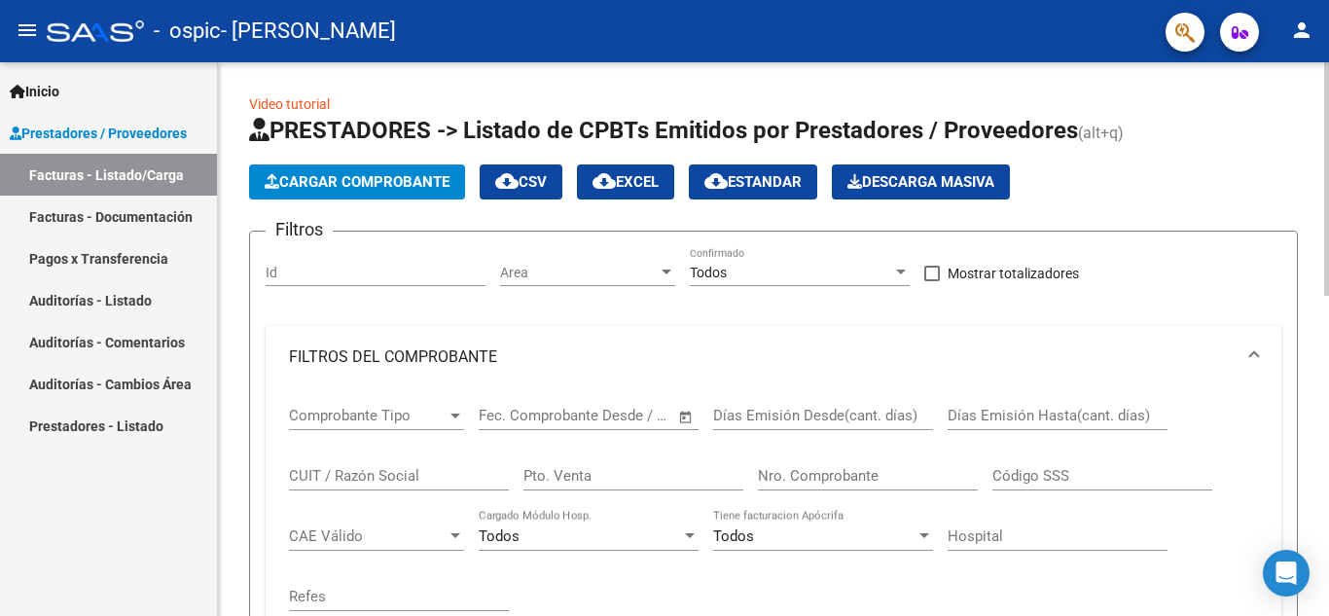
click at [365, 360] on mat-panel-title "FILTROS DEL COMPROBANTE" at bounding box center [762, 356] width 946 height 21
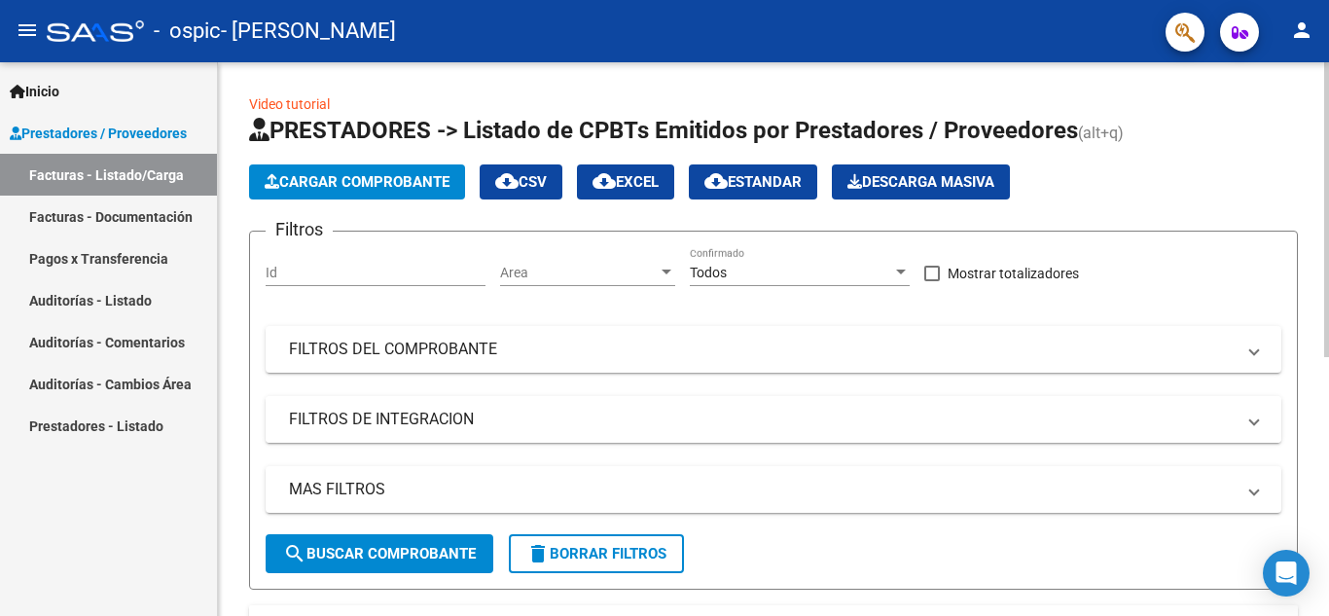
click at [365, 415] on mat-panel-title "FILTROS DE INTEGRACION" at bounding box center [762, 419] width 946 height 21
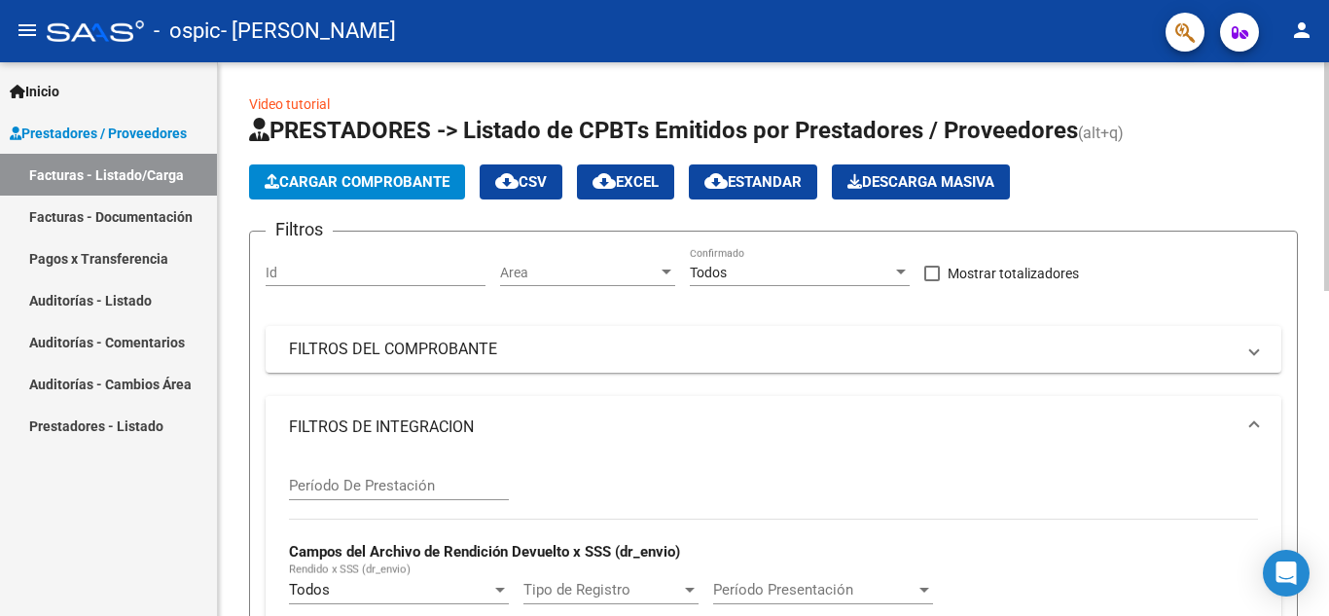
click at [1328, 134] on div at bounding box center [1326, 176] width 5 height 229
click at [302, 183] on span "Cargar Comprobante" at bounding box center [357, 182] width 185 height 18
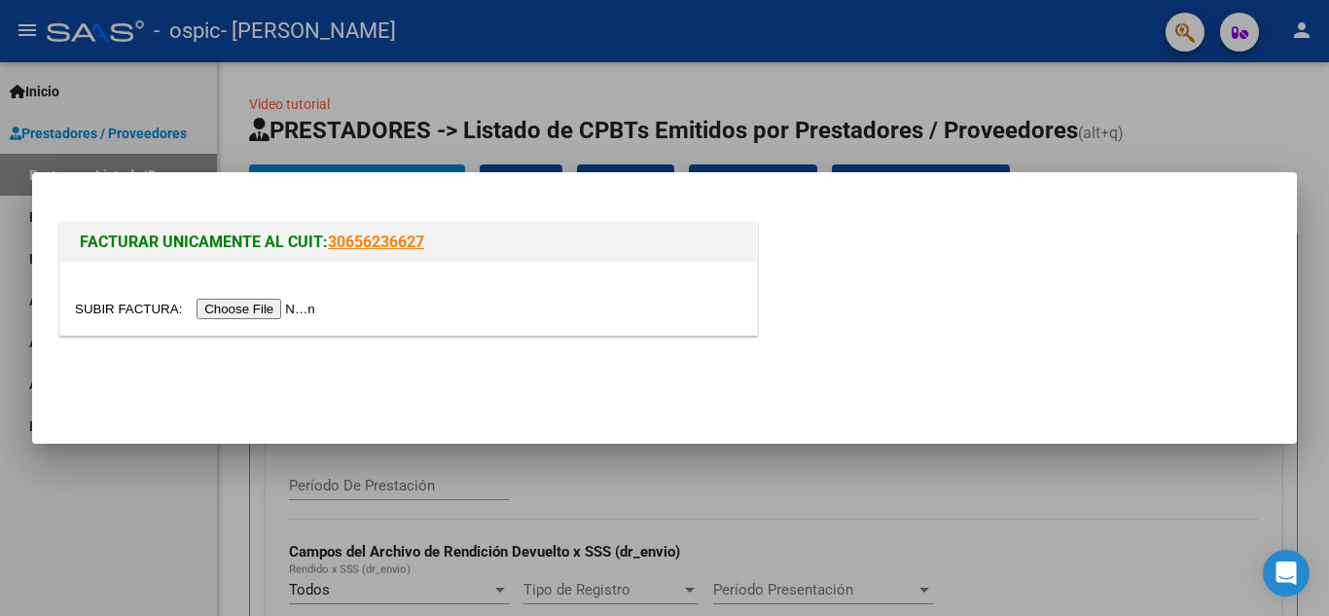
click at [277, 247] on span "FACTURAR UNICAMENTE AL CUIT:" at bounding box center [204, 242] width 248 height 18
click at [452, 446] on div at bounding box center [664, 308] width 1329 height 616
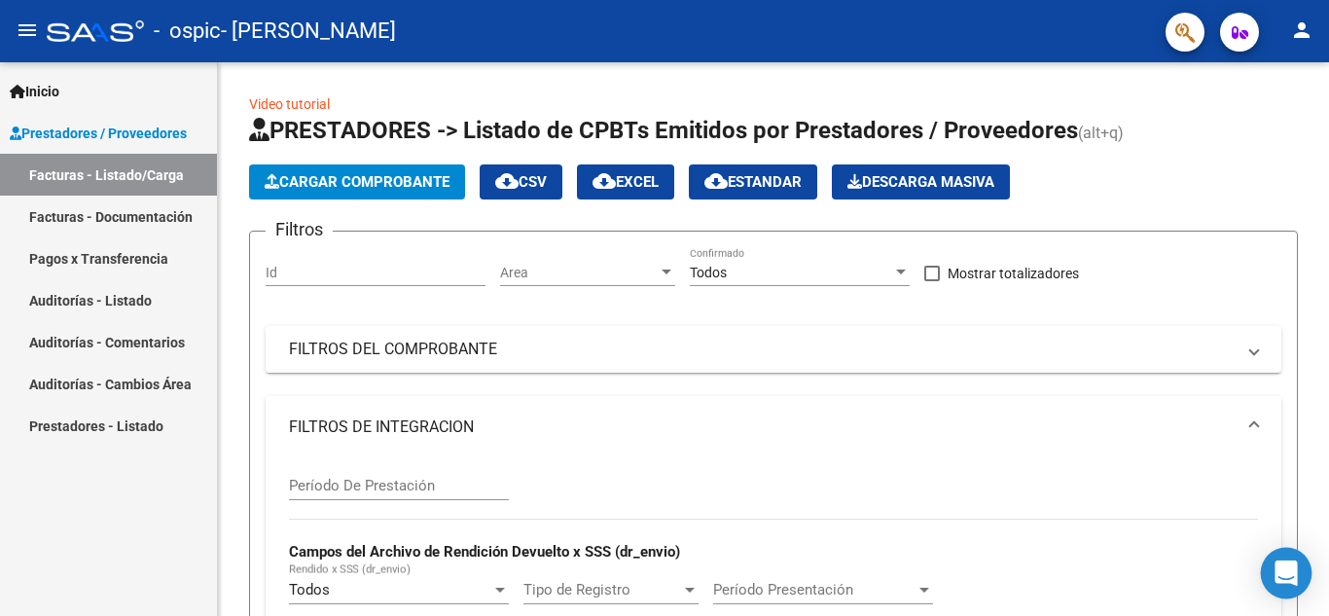
click at [1285, 577] on icon "Open Intercom Messenger" at bounding box center [1286, 573] width 22 height 25
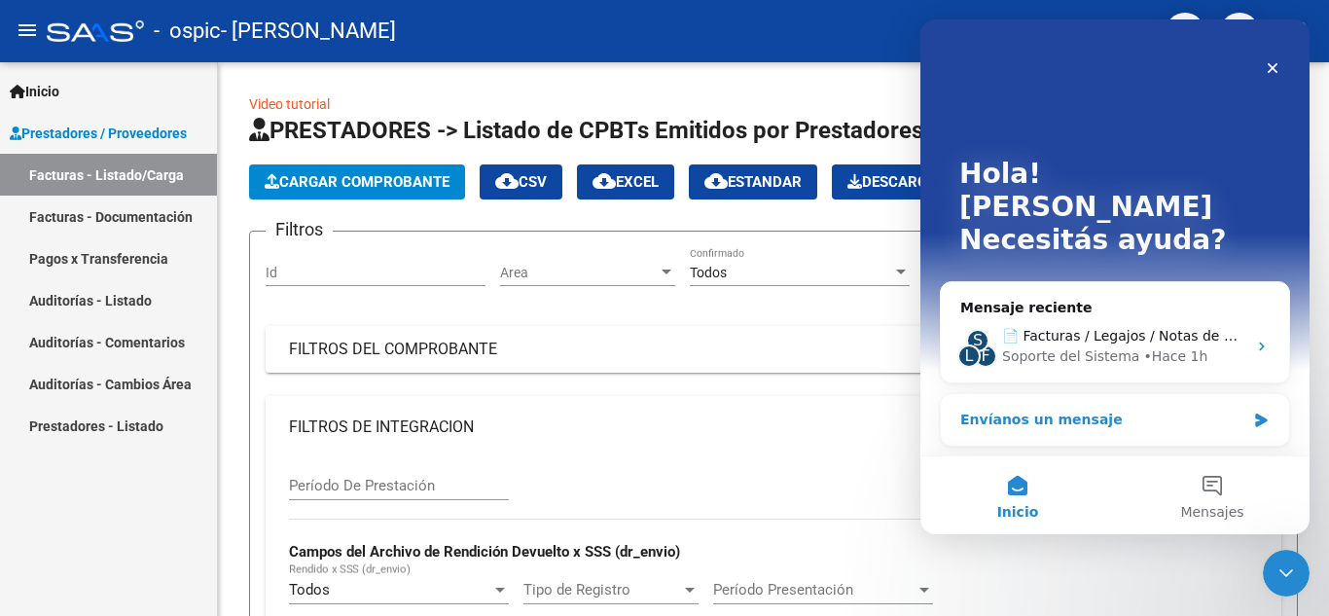
click at [1117, 410] on div "Envíanos un mensaje" at bounding box center [1102, 420] width 285 height 20
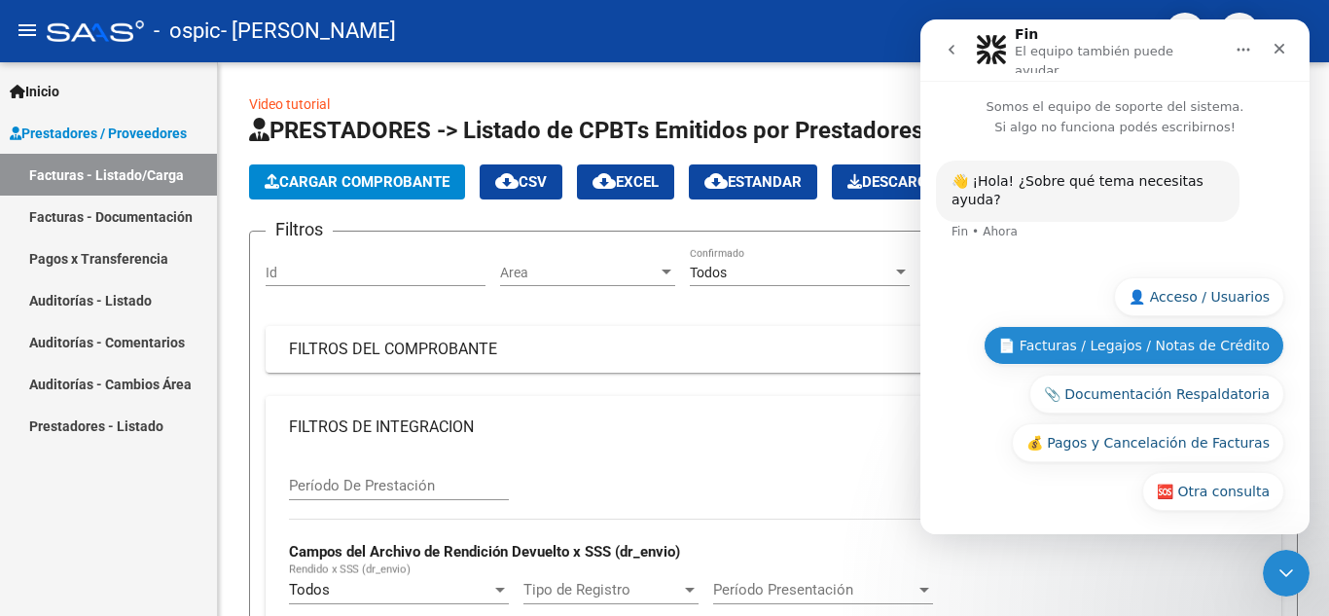
click at [1228, 344] on button "📄 Facturas / Legajos / Notas de Crédito" at bounding box center [1134, 345] width 301 height 39
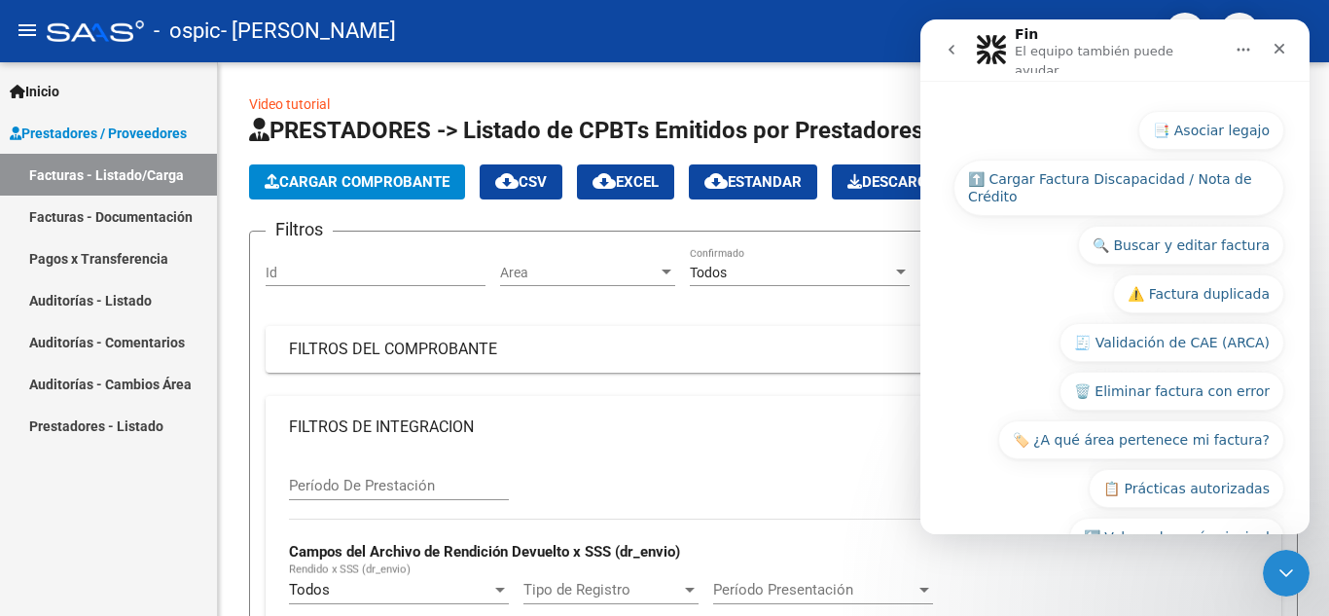
scroll to position [347, 0]
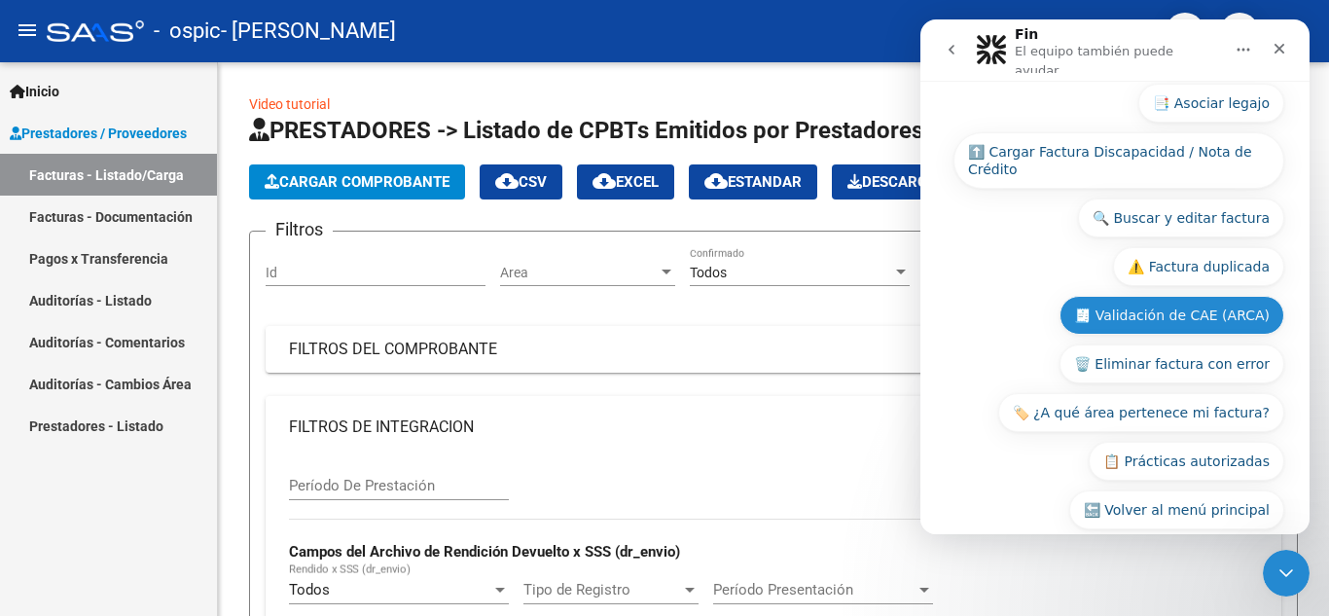
click at [1234, 296] on button "🧾 Validación de CAE (ARCA)" at bounding box center [1172, 315] width 225 height 39
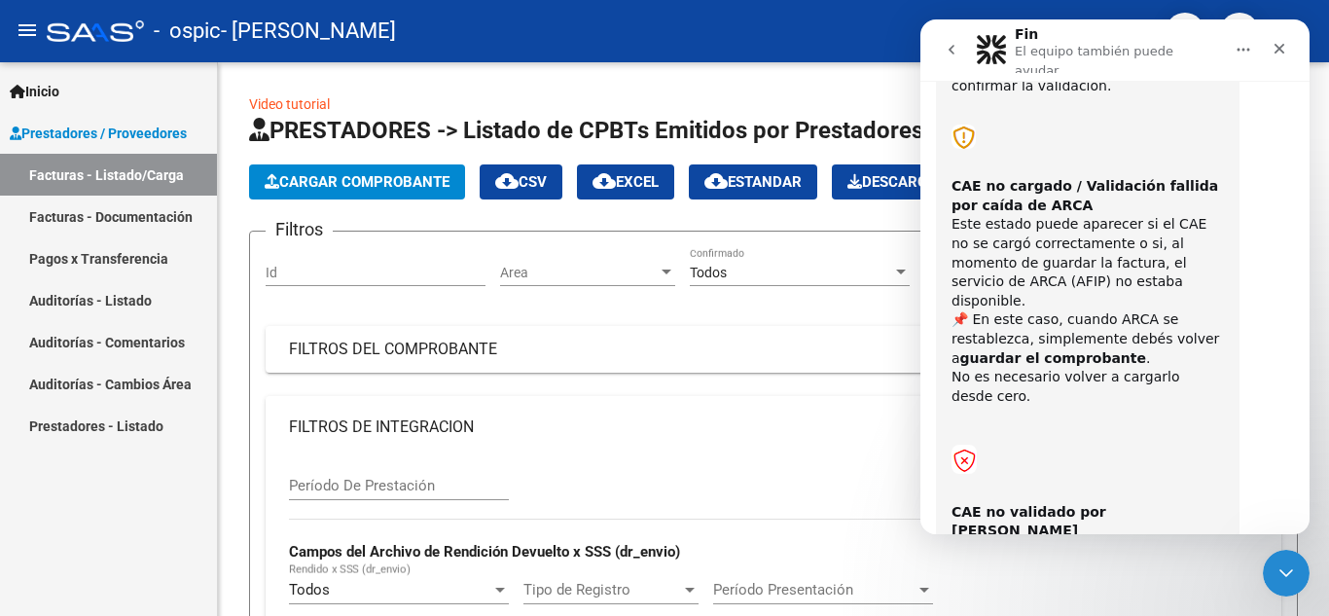
scroll to position [1168, 0]
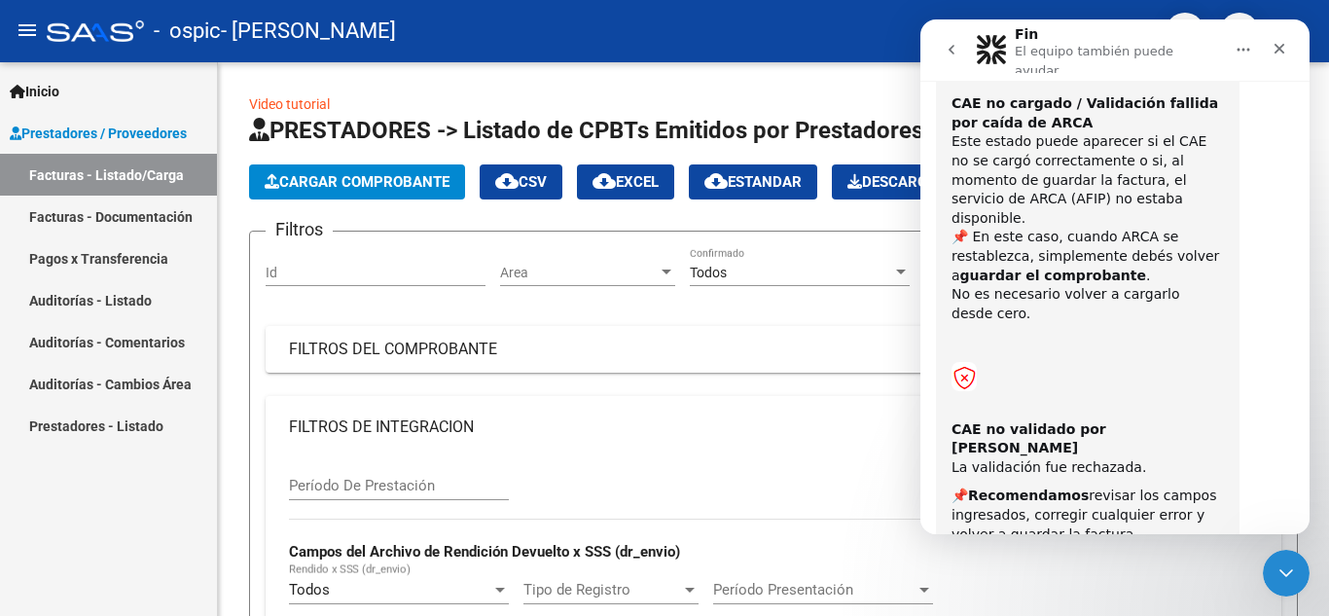
scroll to position [1330, 0]
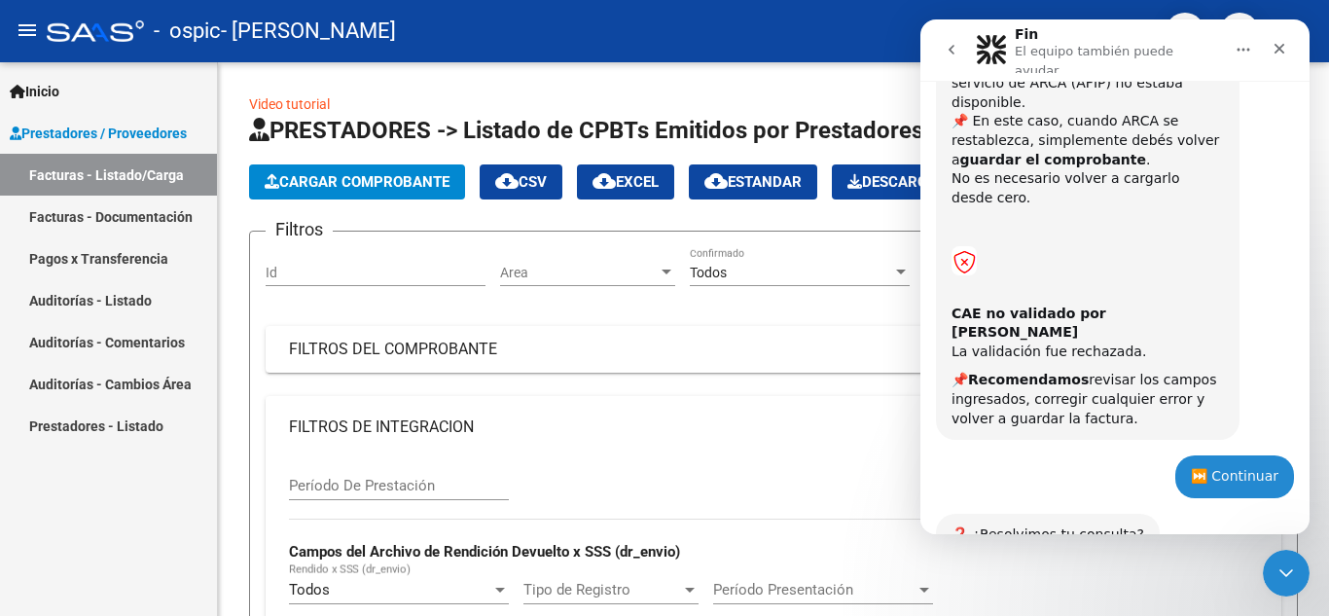
click at [1142, 592] on button "❌ No, necesito más ayuda" at bounding box center [1177, 611] width 214 height 39
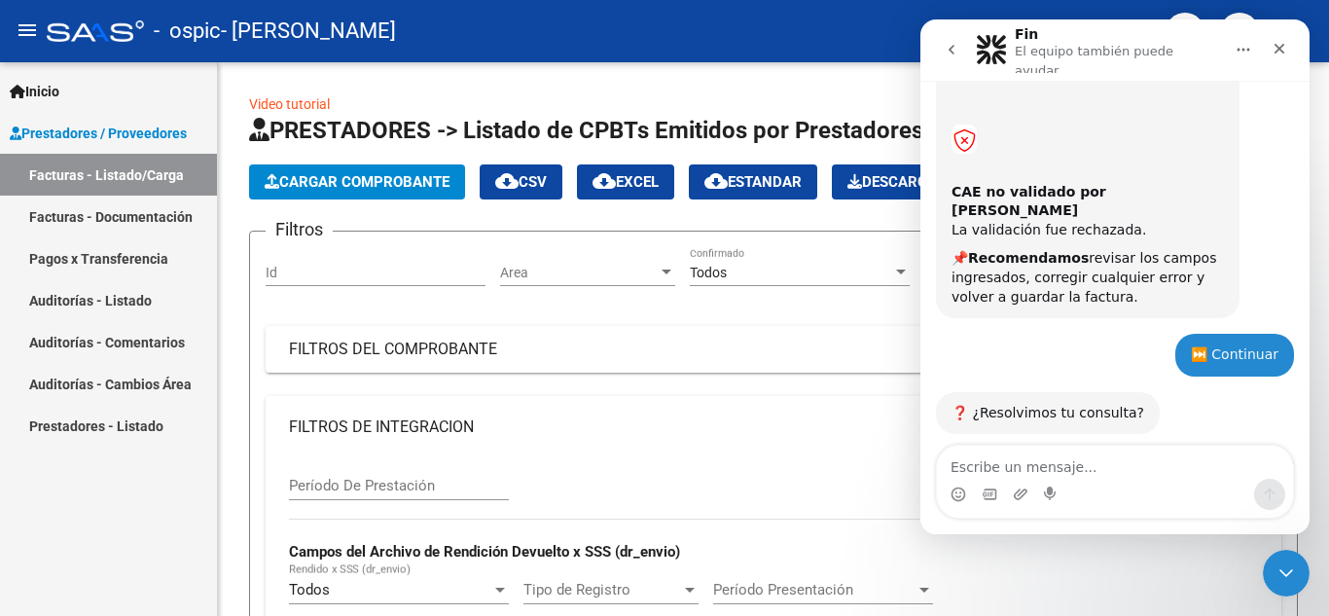
scroll to position [1522, 0]
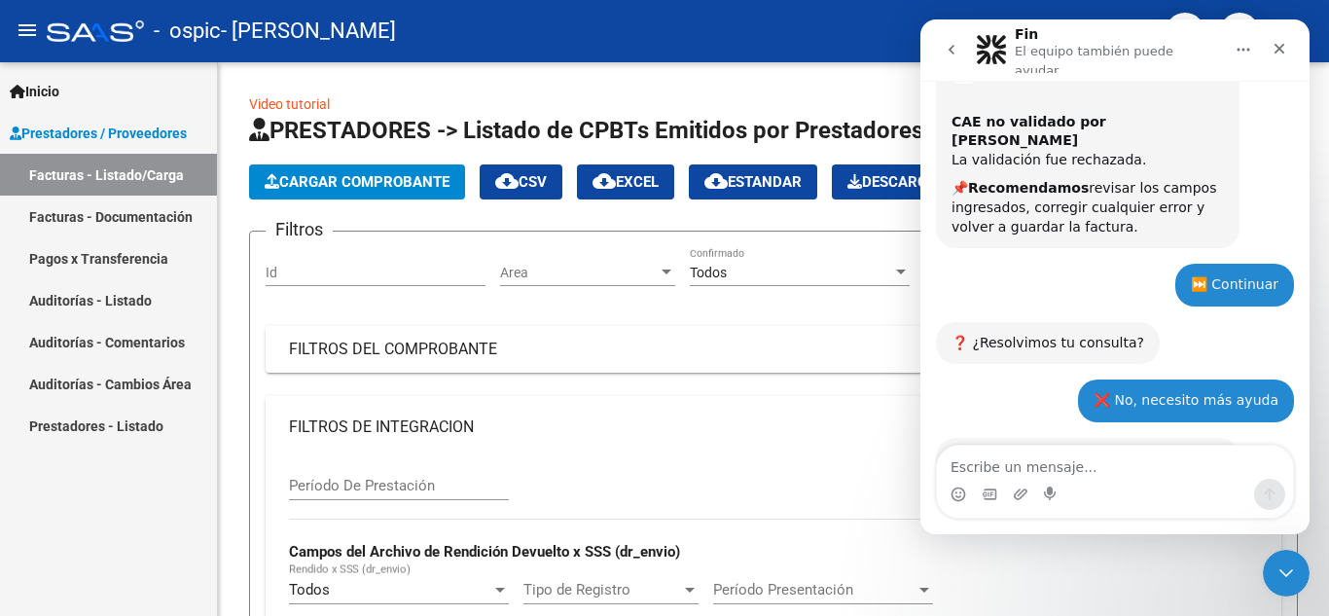
click at [1137, 472] on textarea "Escribe un mensaje..." at bounding box center [1115, 462] width 356 height 33
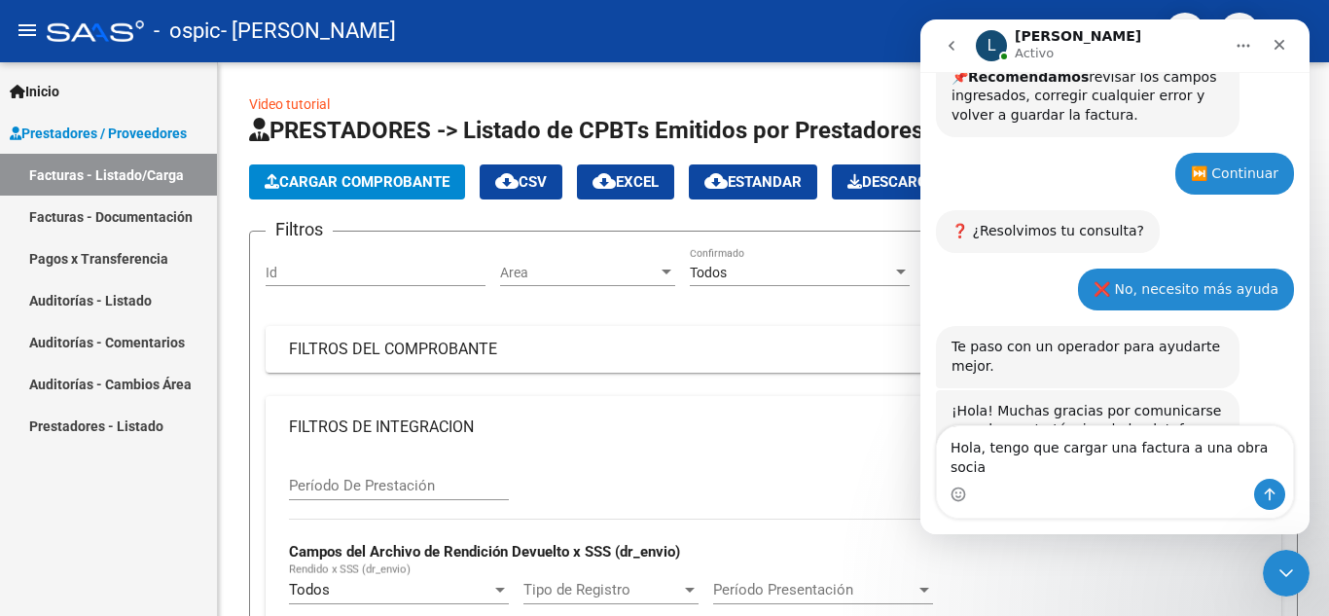
type textarea "Hola, tengo que cargar una factura a una obra social"
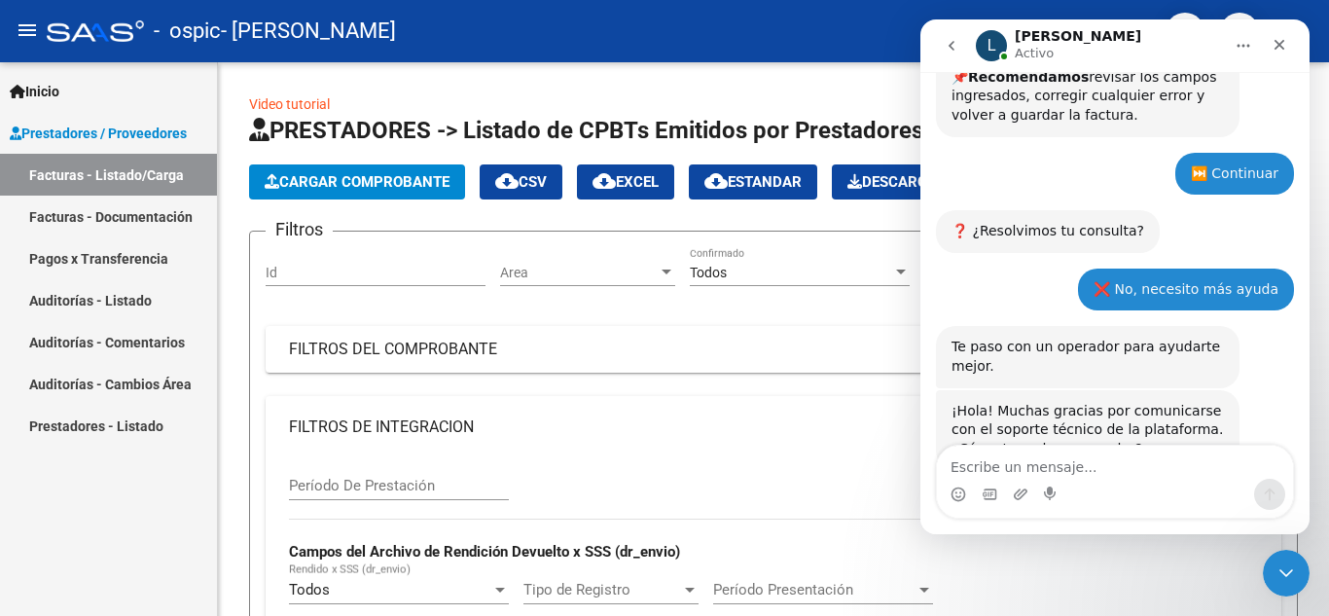
scroll to position [1702, 0]
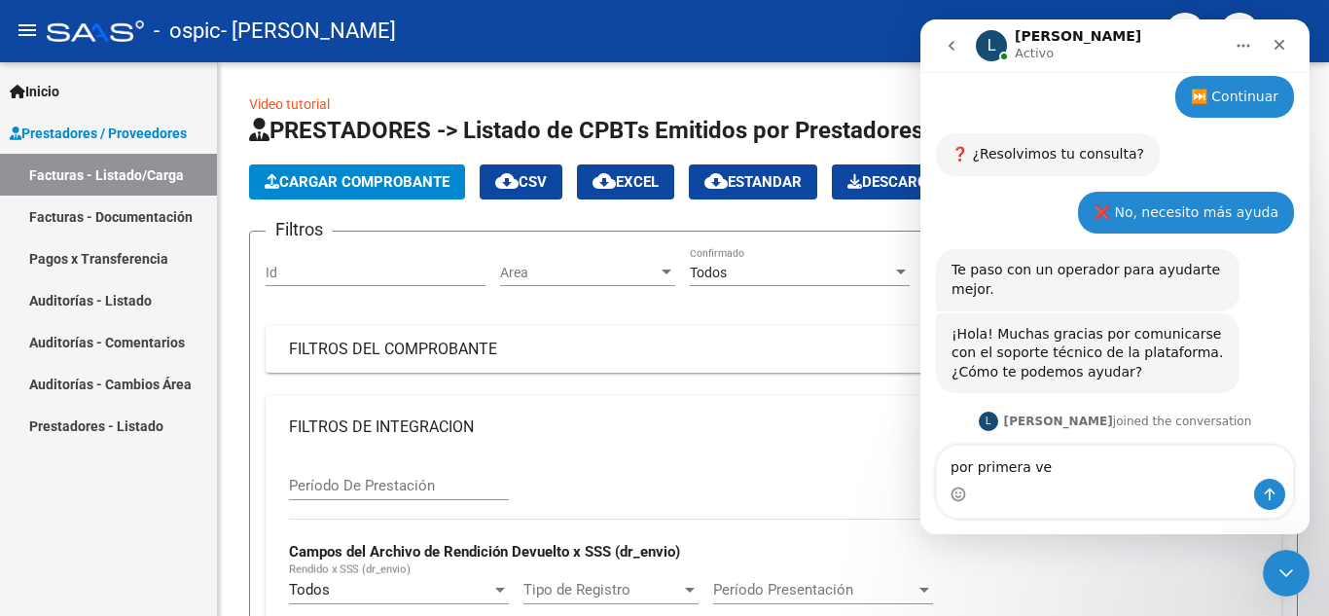
type textarea "por primera vez"
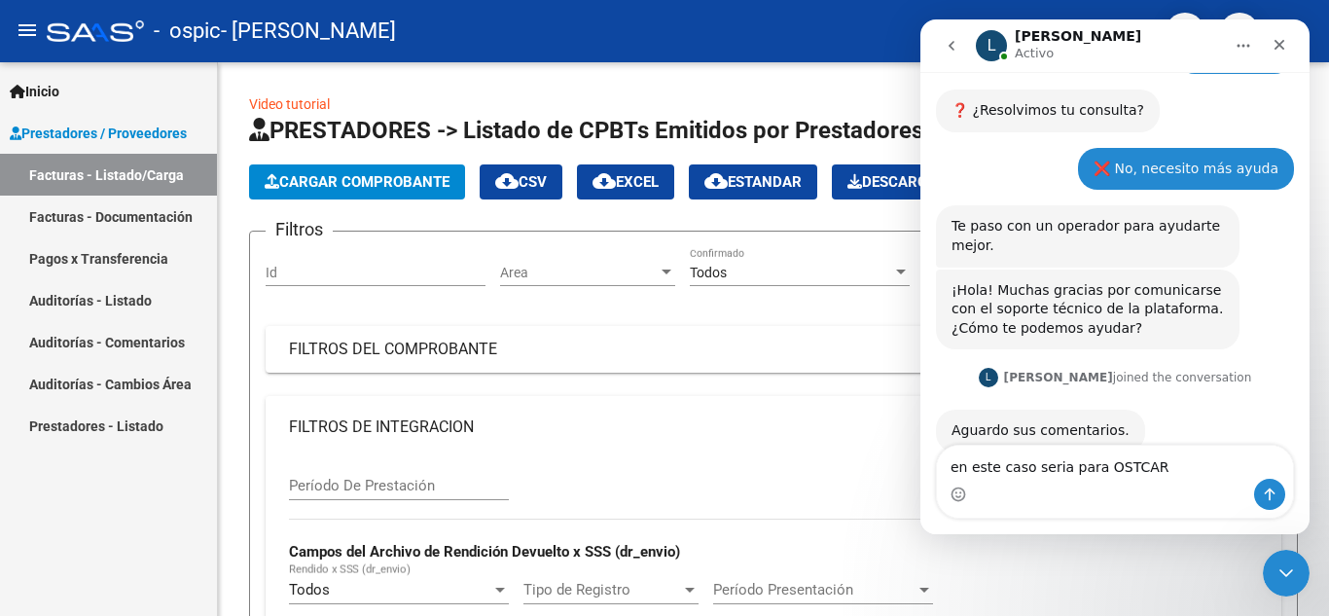
type textarea "en este caso seria para [GEOGRAPHIC_DATA]"
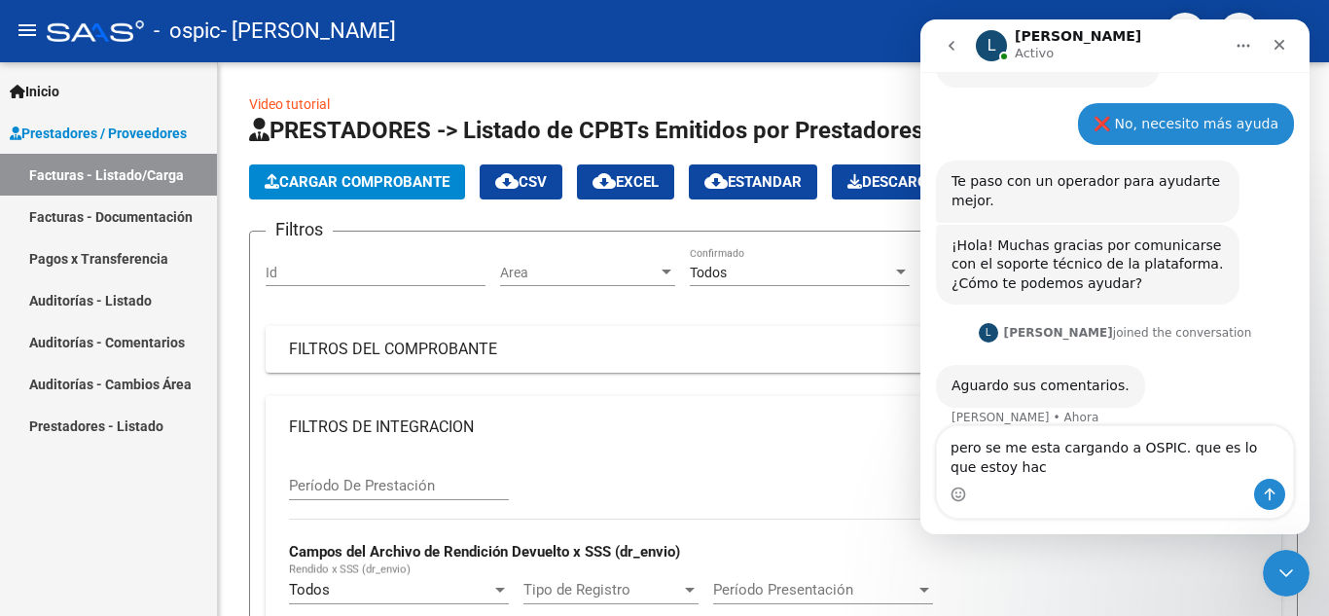
scroll to position [1810, 0]
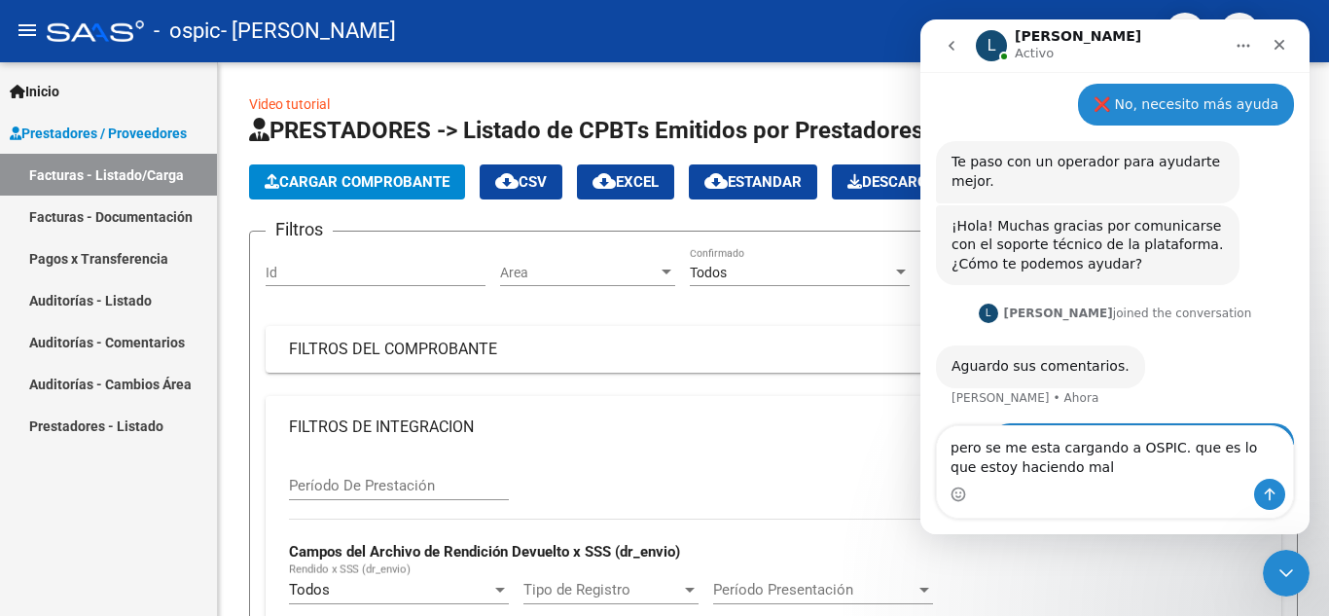
type textarea "pero se me esta cargando a OSPIC. que es lo que estoy haciendo mal?"
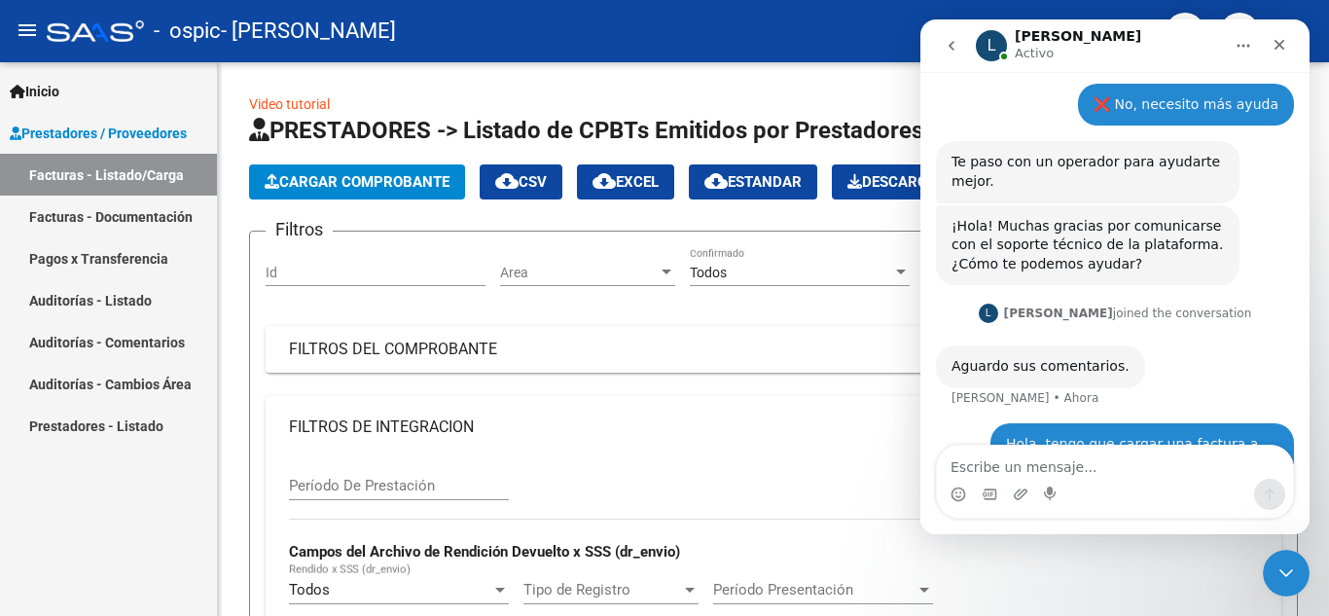
scroll to position [1854, 0]
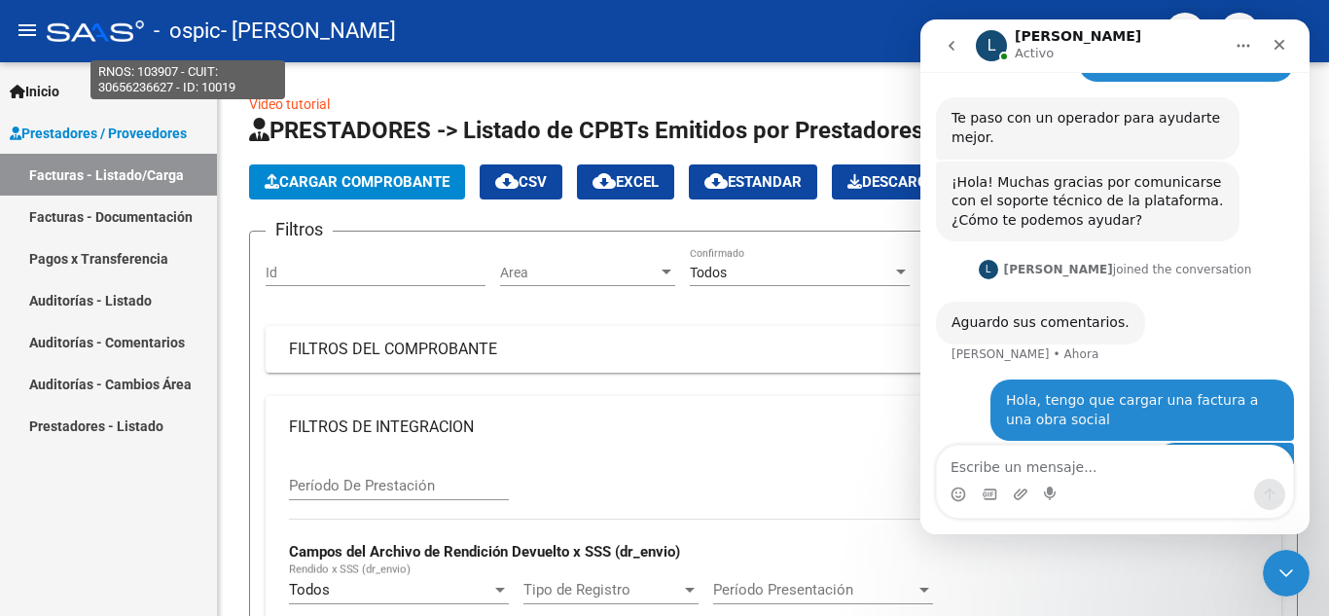
click at [214, 35] on span "- ospic" at bounding box center [187, 31] width 67 height 43
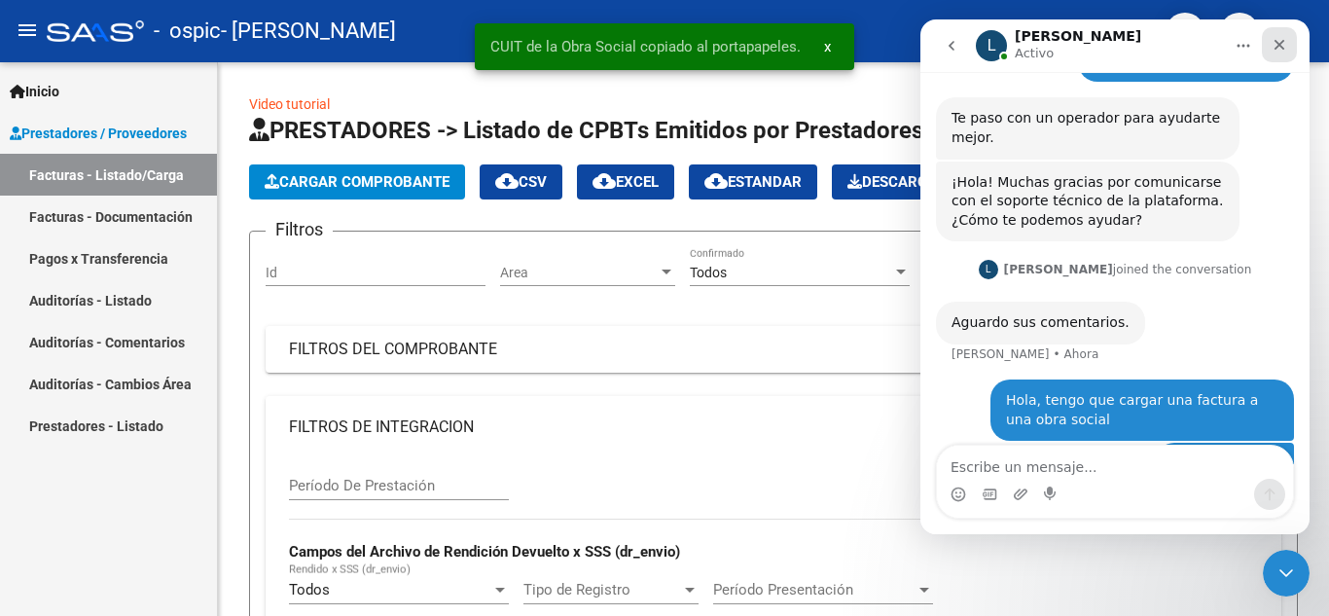
click at [1281, 43] on icon "Cerrar" at bounding box center [1280, 45] width 11 height 11
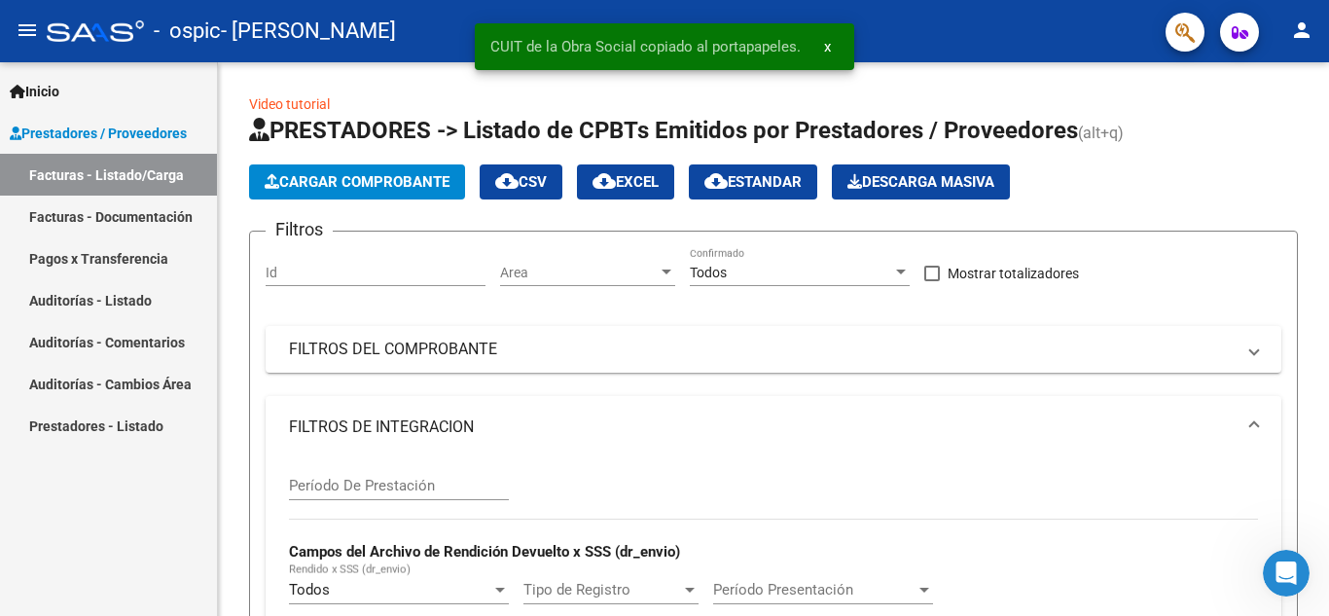
click at [103, 21] on div at bounding box center [95, 30] width 97 height 21
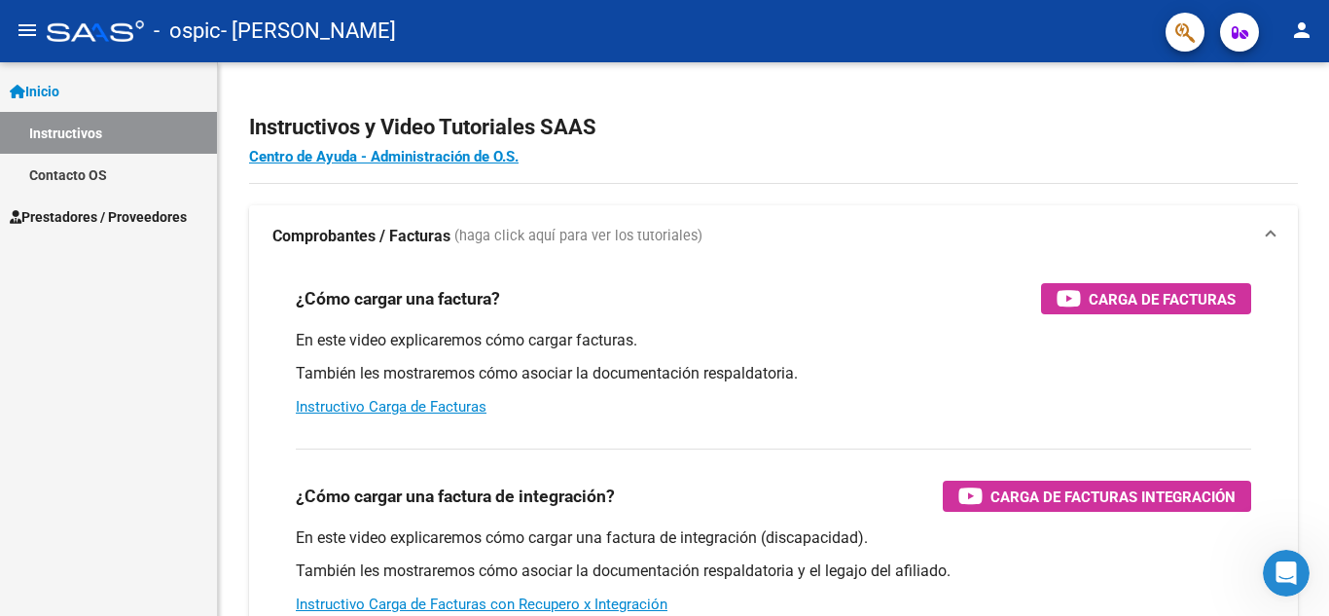
click at [25, 30] on mat-icon "menu" at bounding box center [27, 29] width 23 height 23
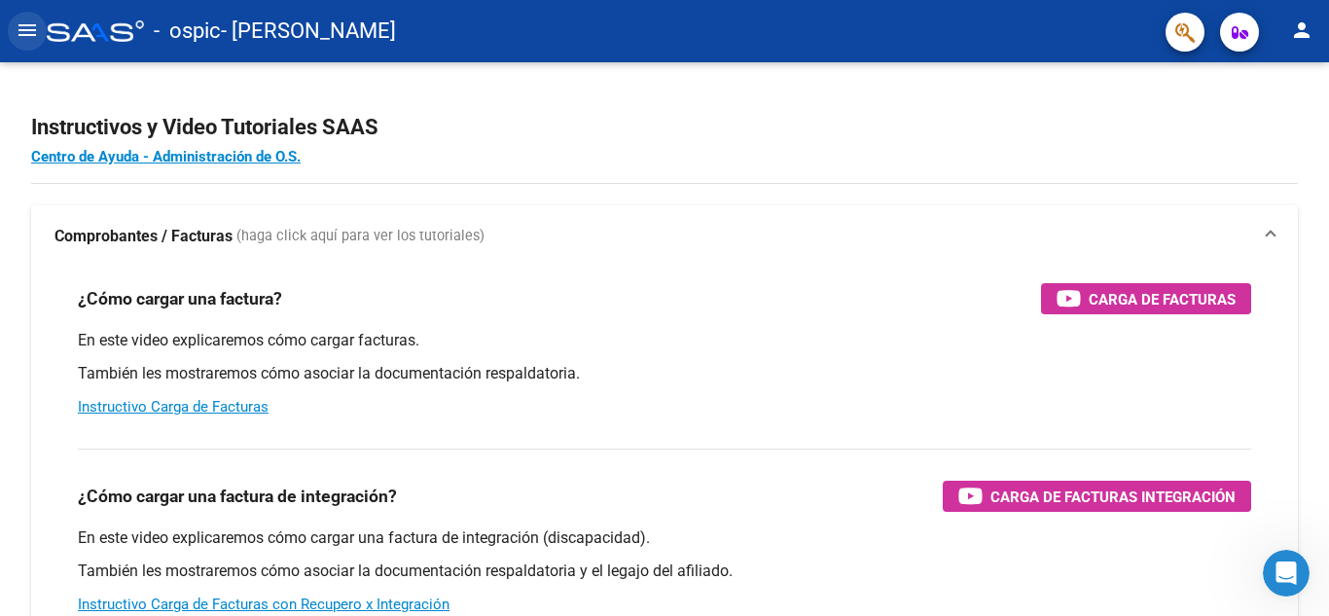
click at [25, 30] on mat-icon "menu" at bounding box center [27, 29] width 23 height 23
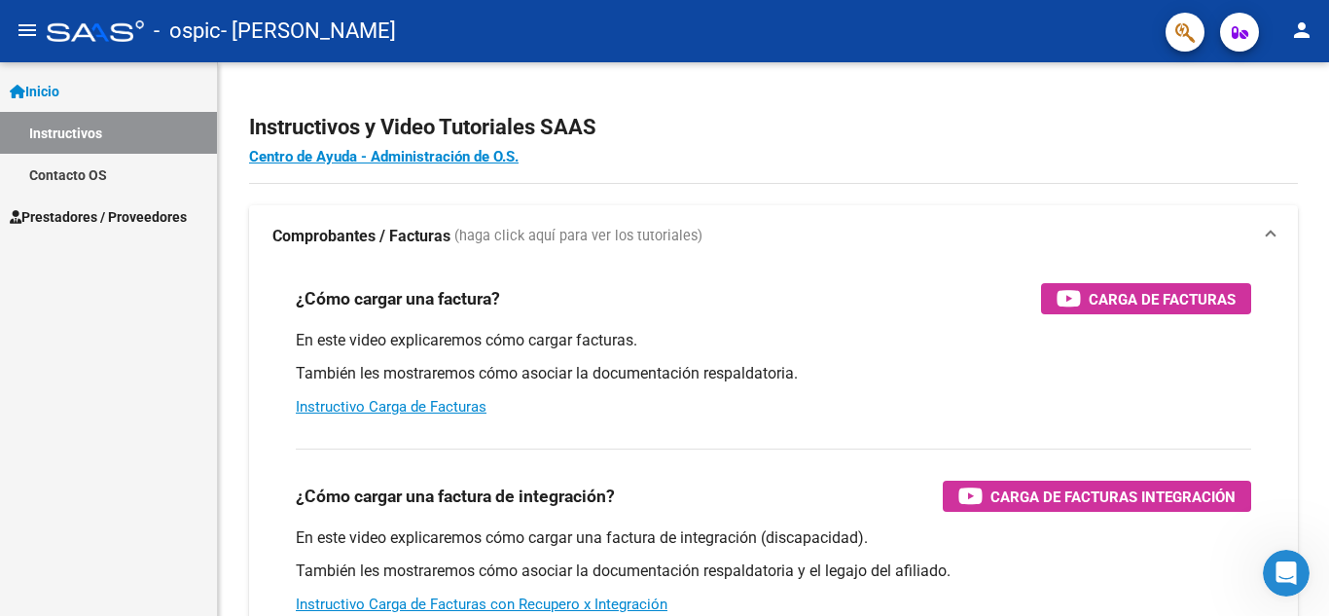
click at [1307, 35] on mat-icon "person" at bounding box center [1301, 29] width 23 height 23
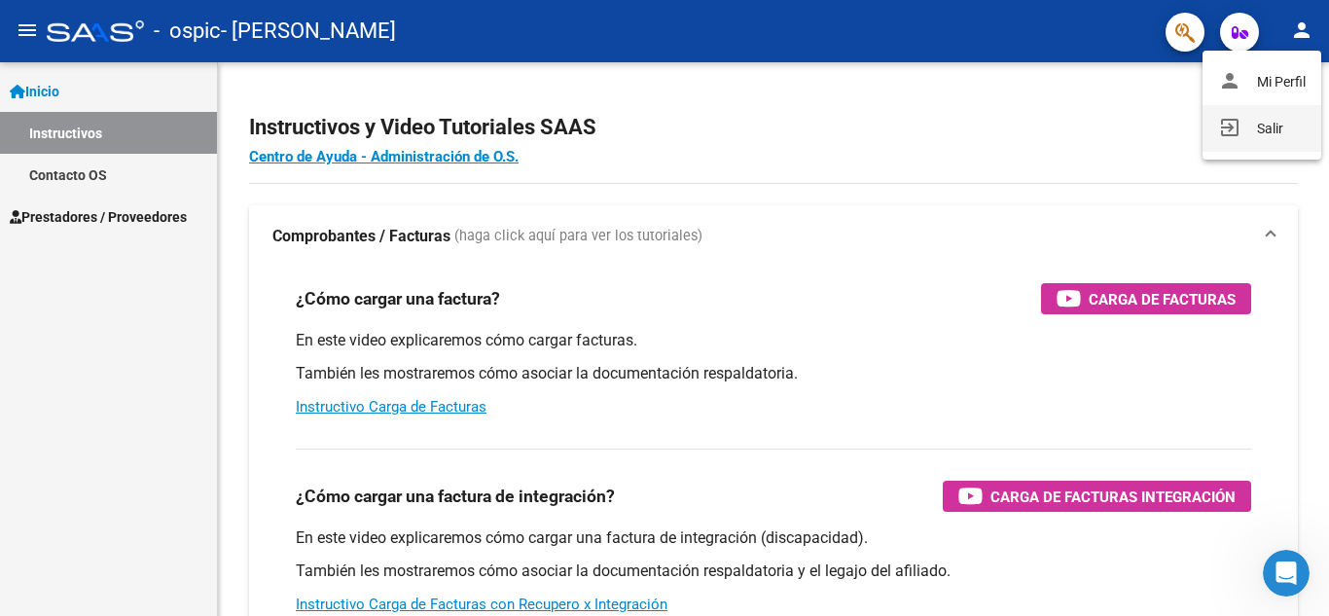
click at [1251, 125] on button "exit_to_app Salir" at bounding box center [1262, 128] width 119 height 47
